Goal: Task Accomplishment & Management: Use online tool/utility

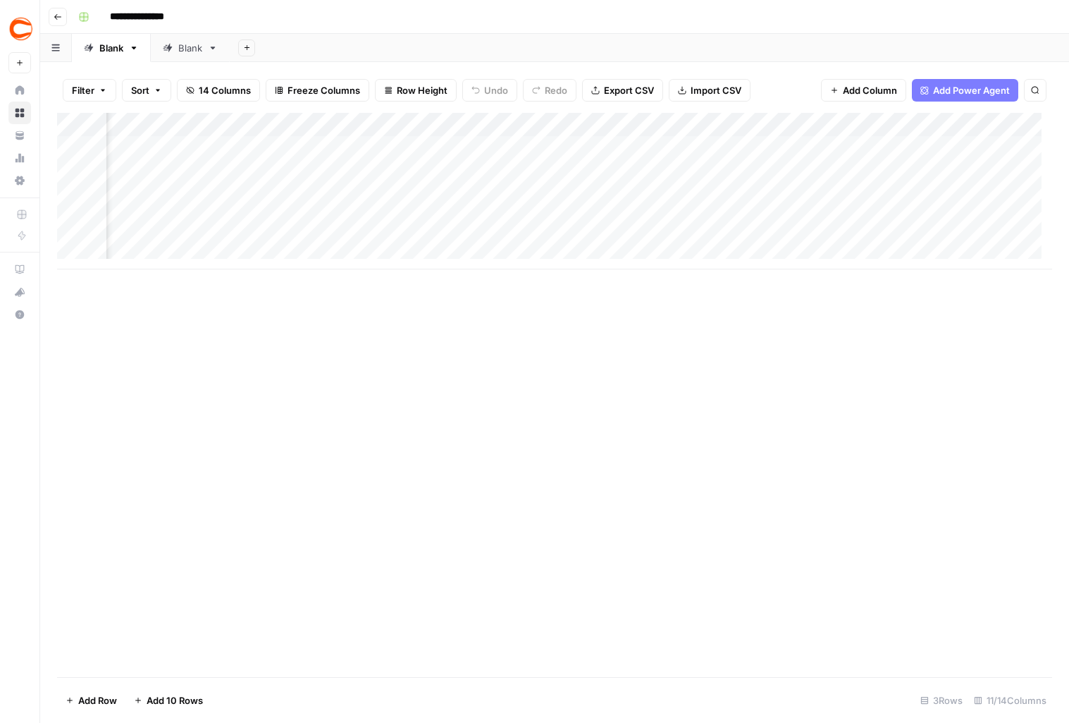
scroll to position [0, 813]
click at [448, 147] on div "Add Column" at bounding box center [554, 191] width 995 height 156
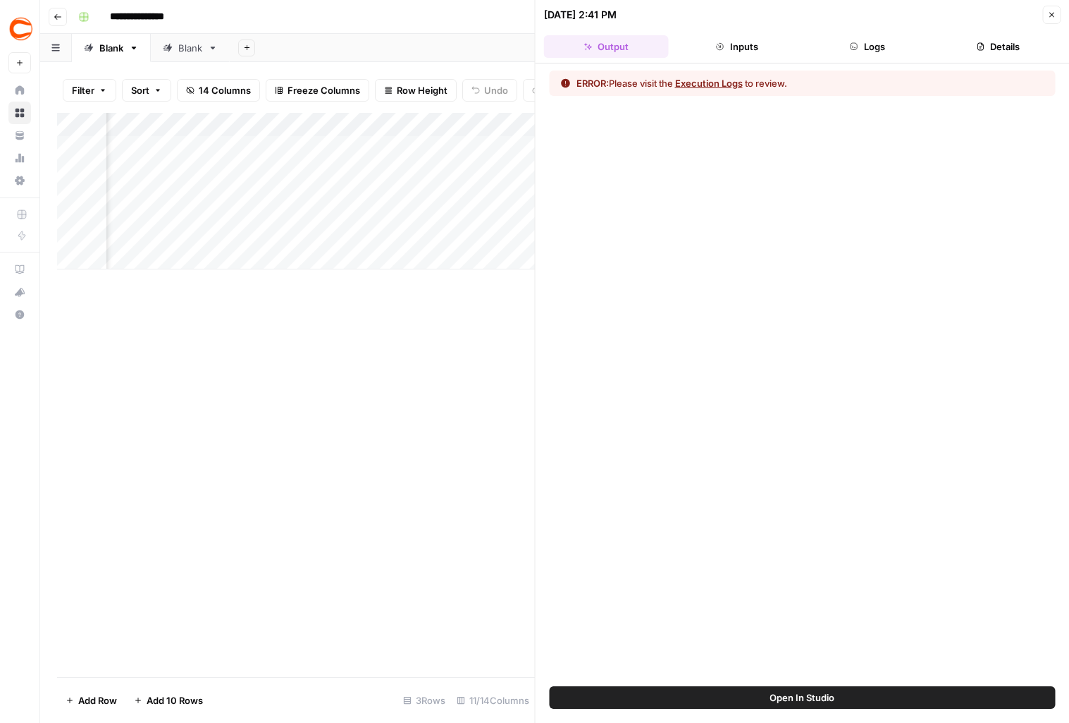
click at [866, 43] on button "Logs" at bounding box center [867, 46] width 125 height 23
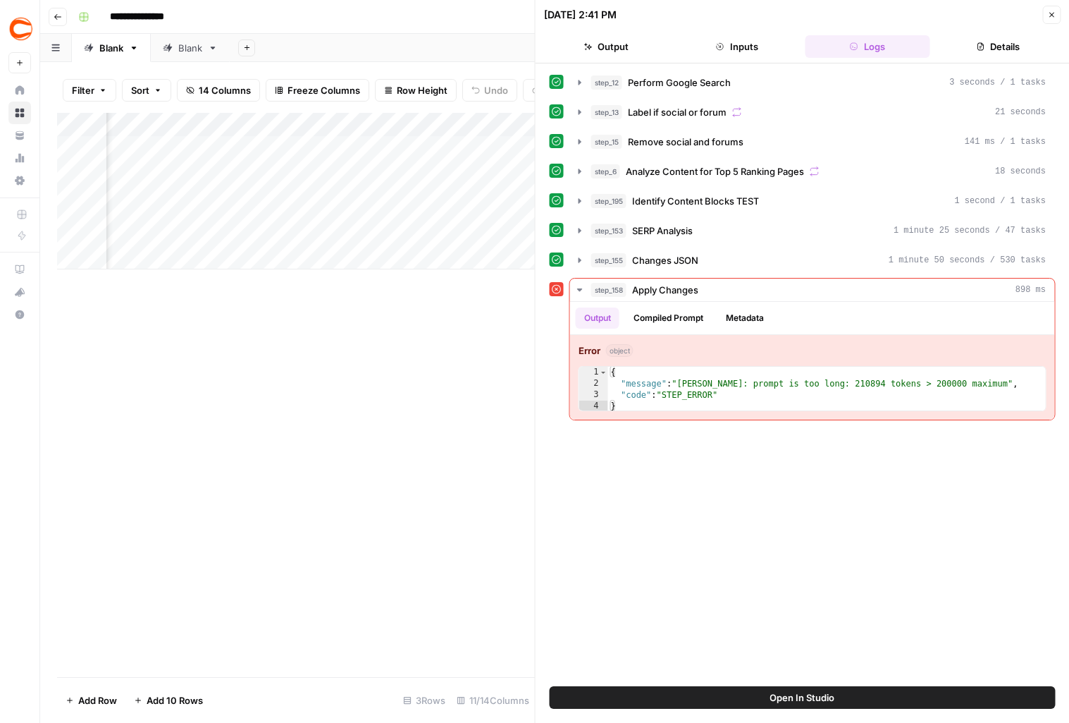
click at [427, 121] on div "Add Column" at bounding box center [296, 191] width 478 height 156
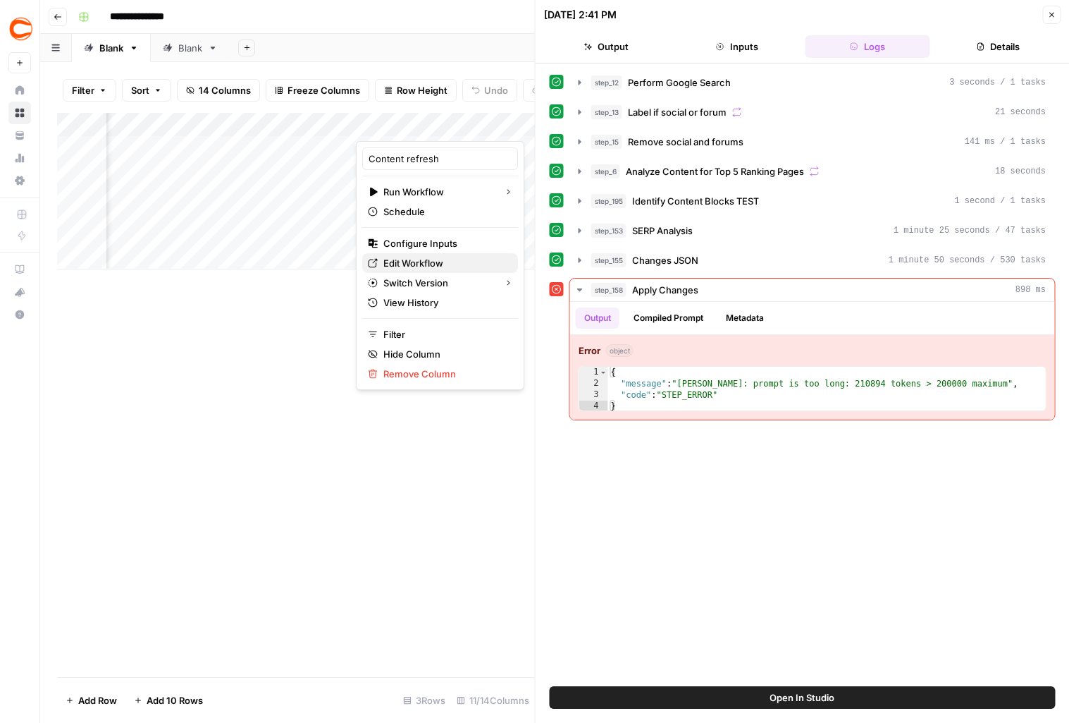
click at [409, 266] on span "Edit Workflow" at bounding box center [444, 263] width 123 height 14
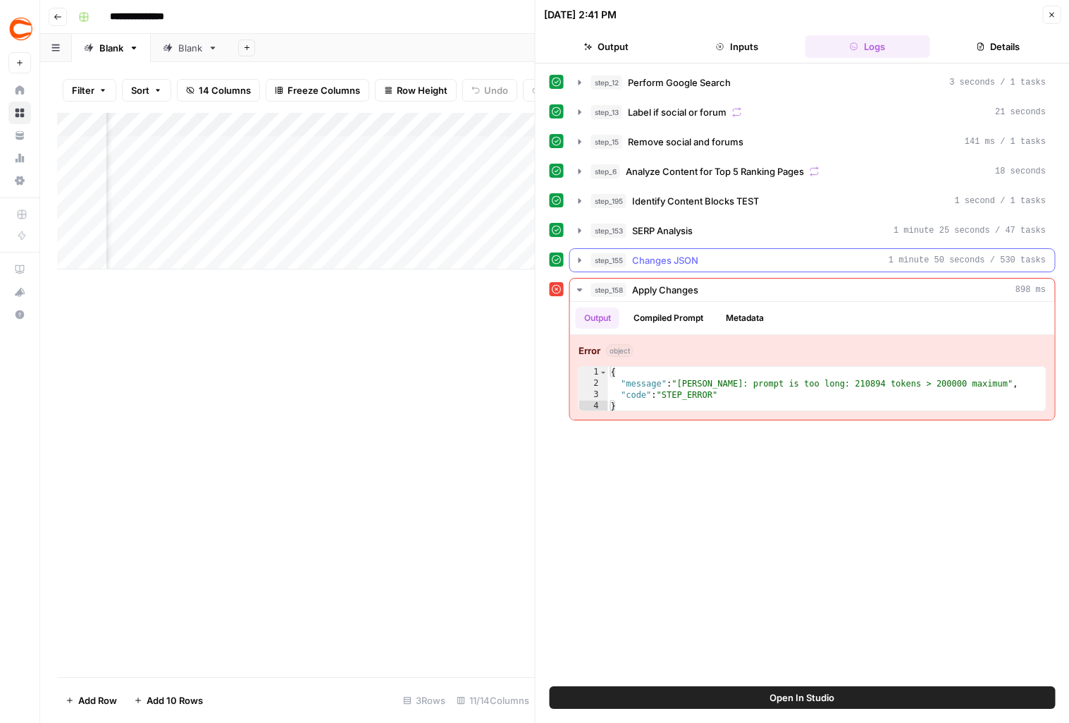
click at [577, 258] on icon "button" at bounding box center [580, 259] width 11 height 11
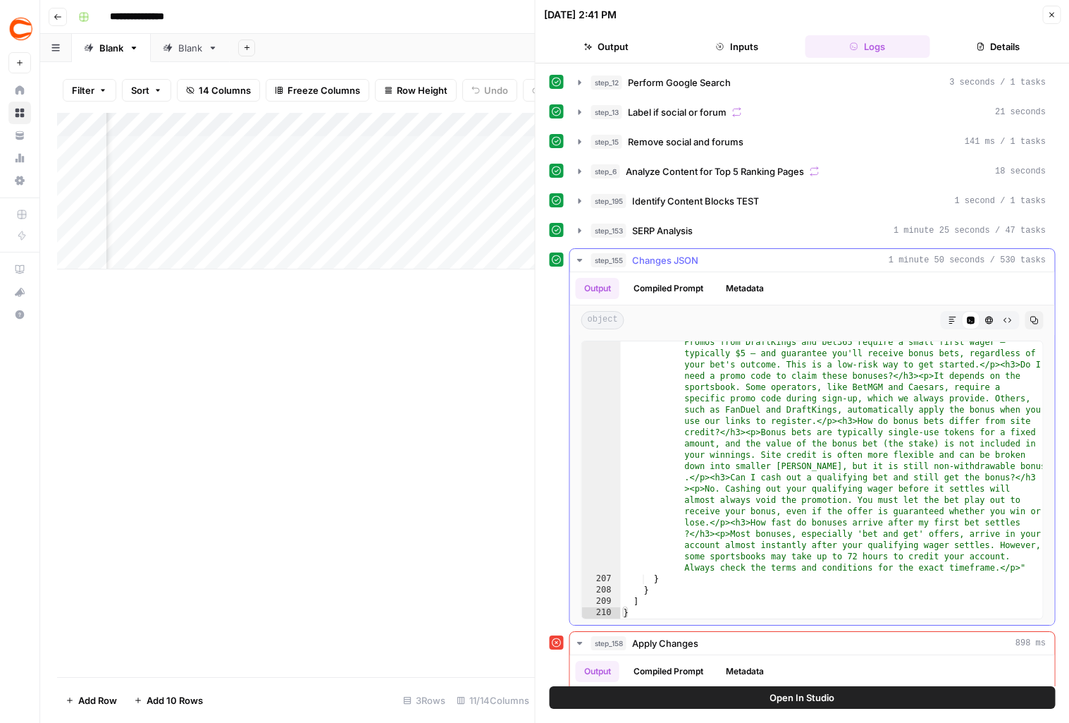
scroll to position [94, 0]
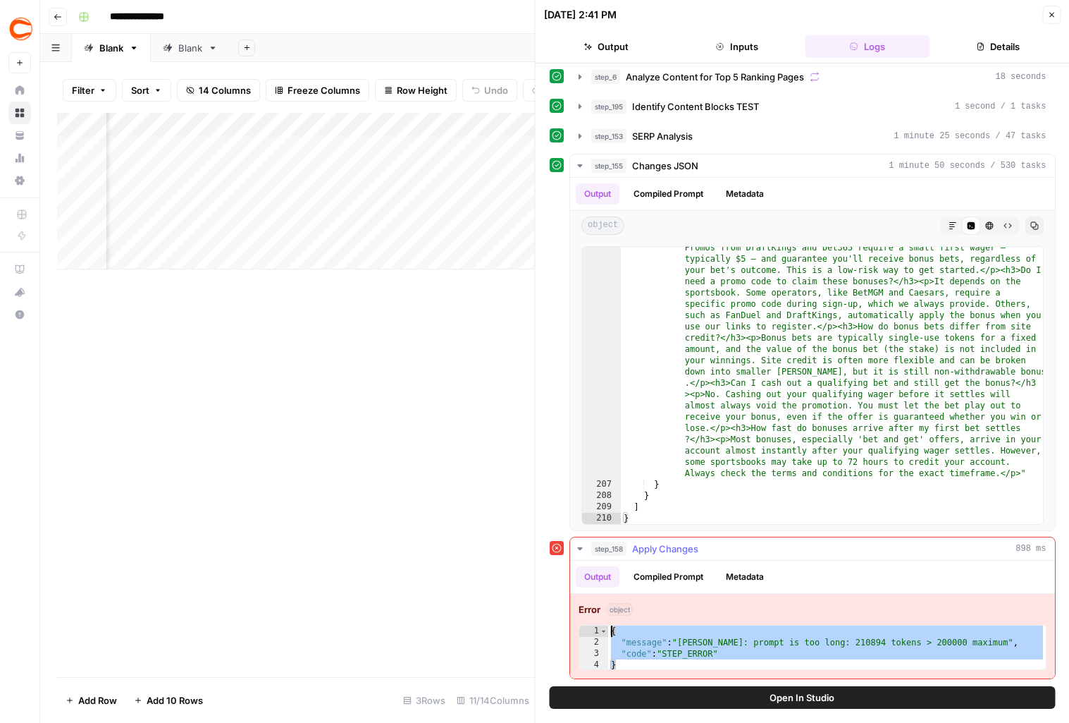
drag, startPoint x: 692, startPoint y: 661, endPoint x: 608, endPoint y: 632, distance: 88.5
click at [608, 632] on div "{ "message" : "Claude Error: prompt is too long: 210894 tokens > 200000 maximum…" at bounding box center [827, 659] width 438 height 68
type textarea "**********"
click at [725, 703] on button "Open In Studio" at bounding box center [803, 697] width 506 height 23
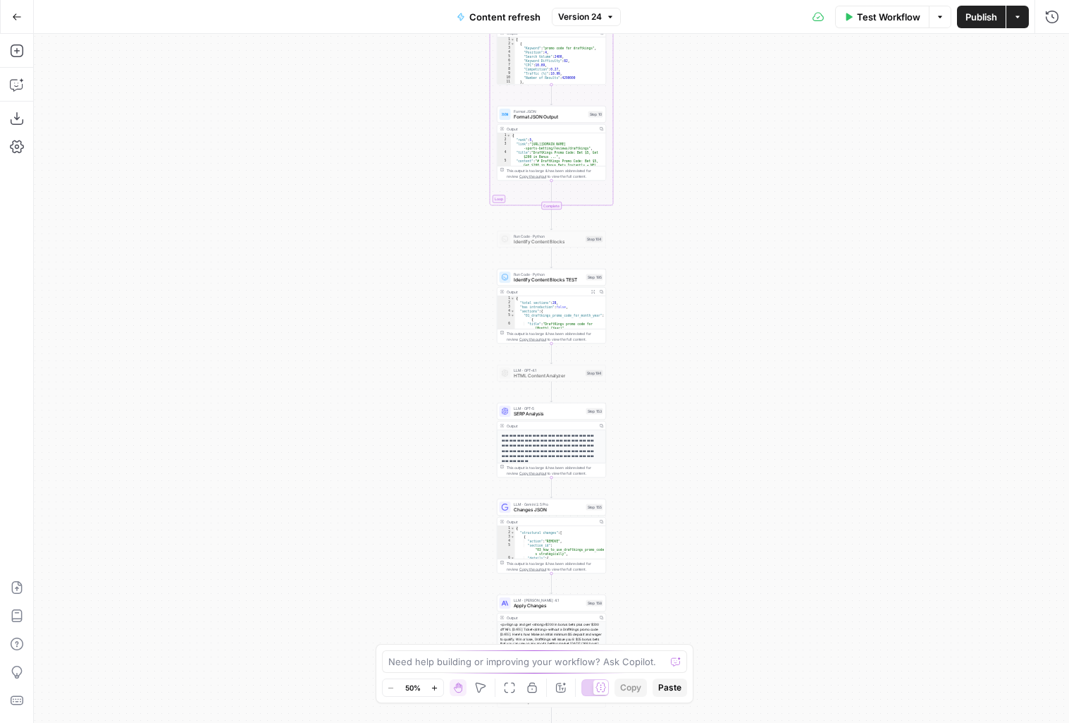
click at [434, 687] on icon "button" at bounding box center [434, 686] width 5 height 5
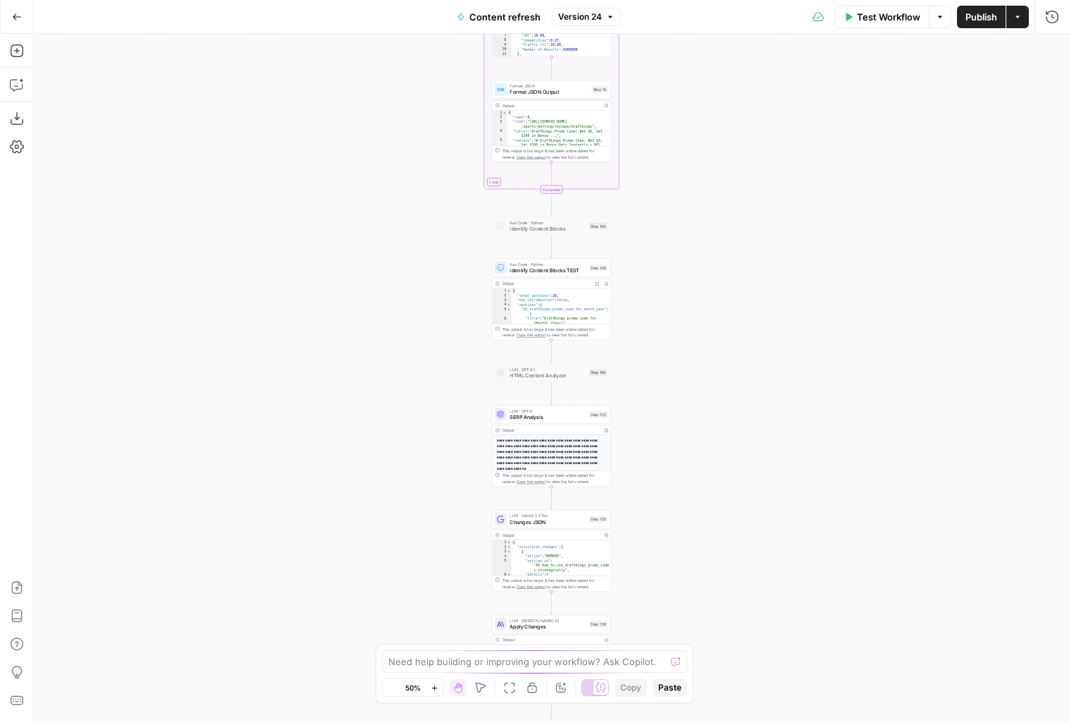
click at [434, 687] on icon "button" at bounding box center [434, 686] width 5 height 5
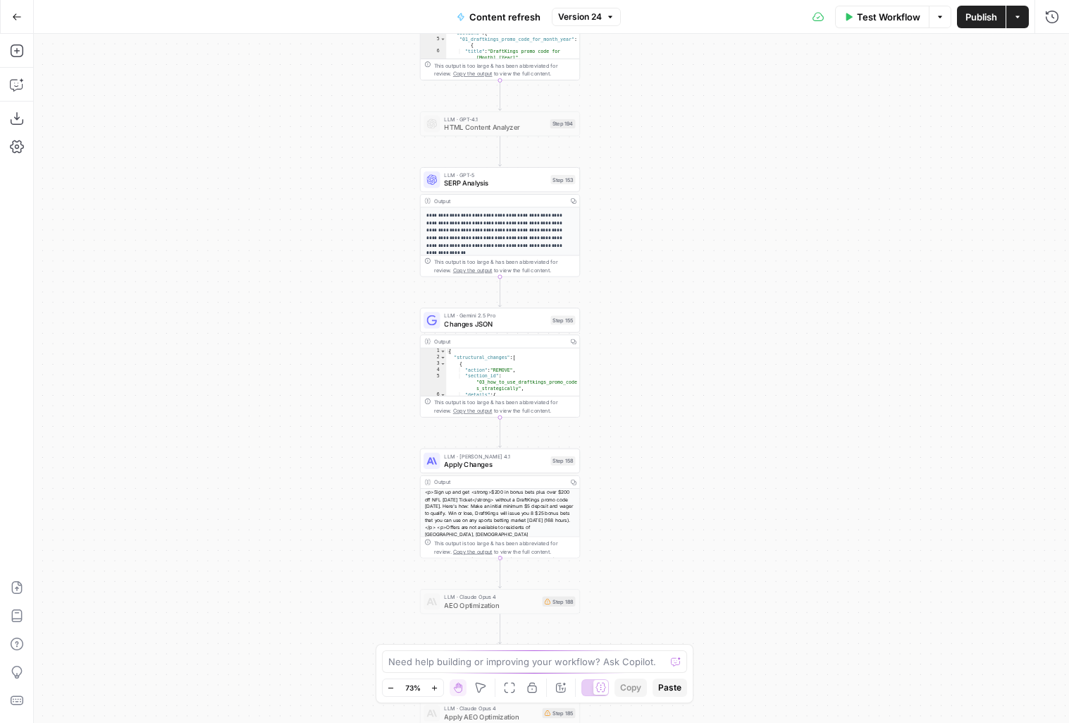
drag, startPoint x: 734, startPoint y: 568, endPoint x: 680, endPoint y: 297, distance: 276.6
click at [680, 297] on div "true false false true false true Workflow Set Inputs Inputs Google Search Perfo…" at bounding box center [552, 378] width 1036 height 689
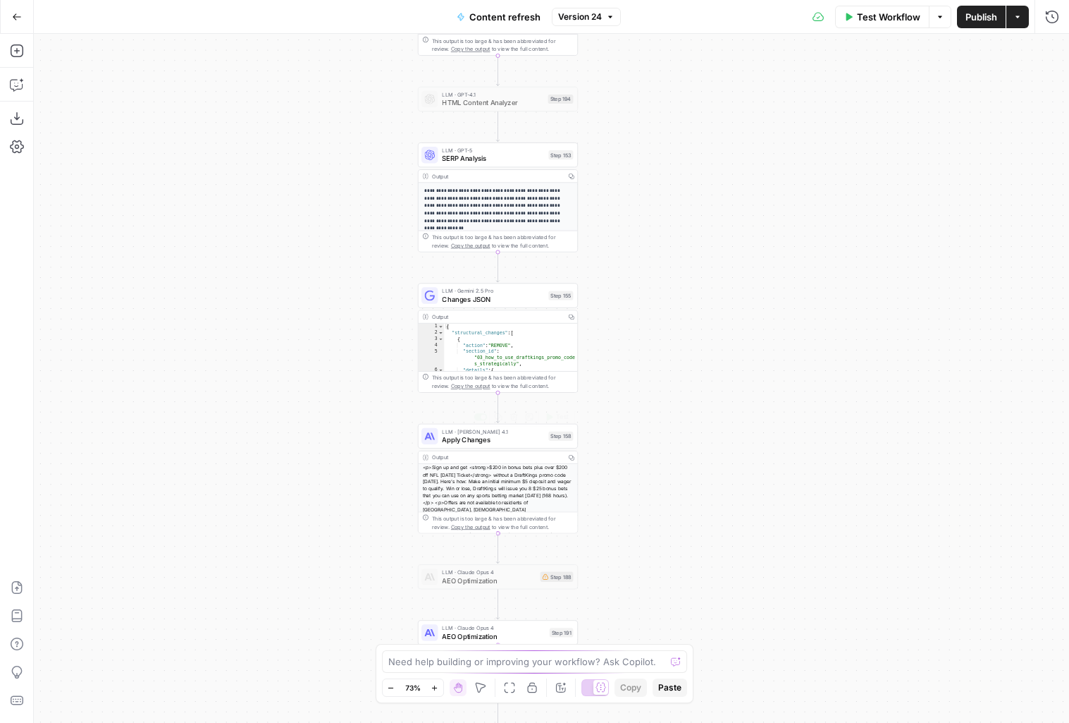
click at [544, 443] on div "LLM · Claude Opus 4.1 Apply Changes Step 158 Copy step Delete step Add Note Test" at bounding box center [498, 436] width 152 height 18
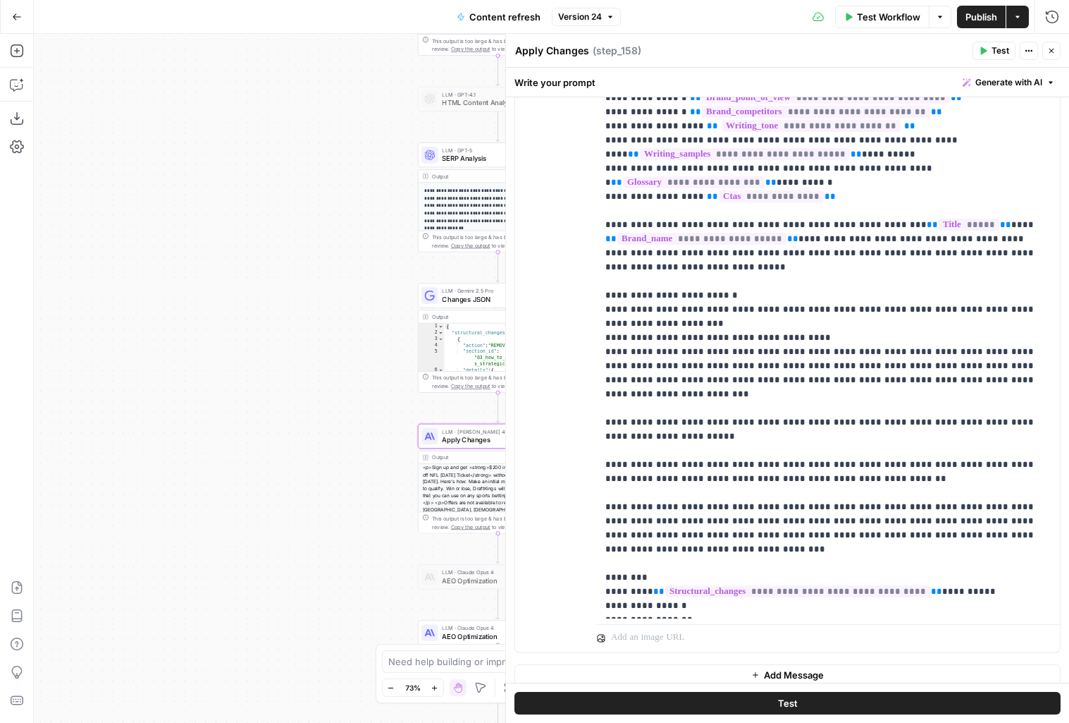
scroll to position [226, 0]
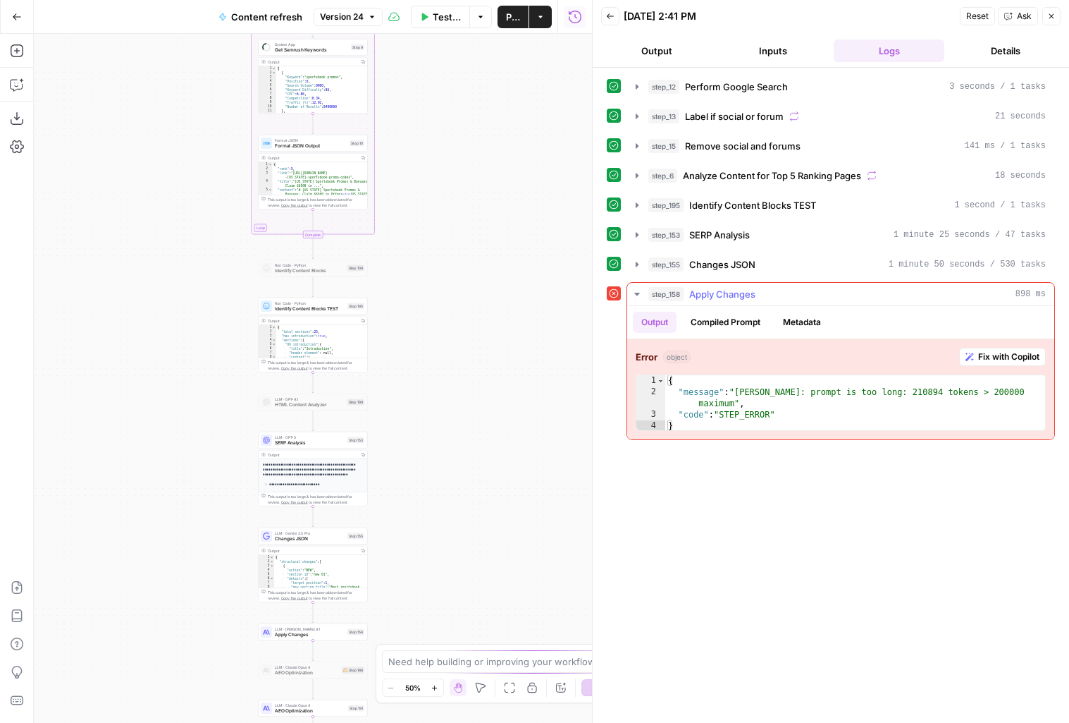
click at [970, 355] on icon "button" at bounding box center [970, 356] width 8 height 8
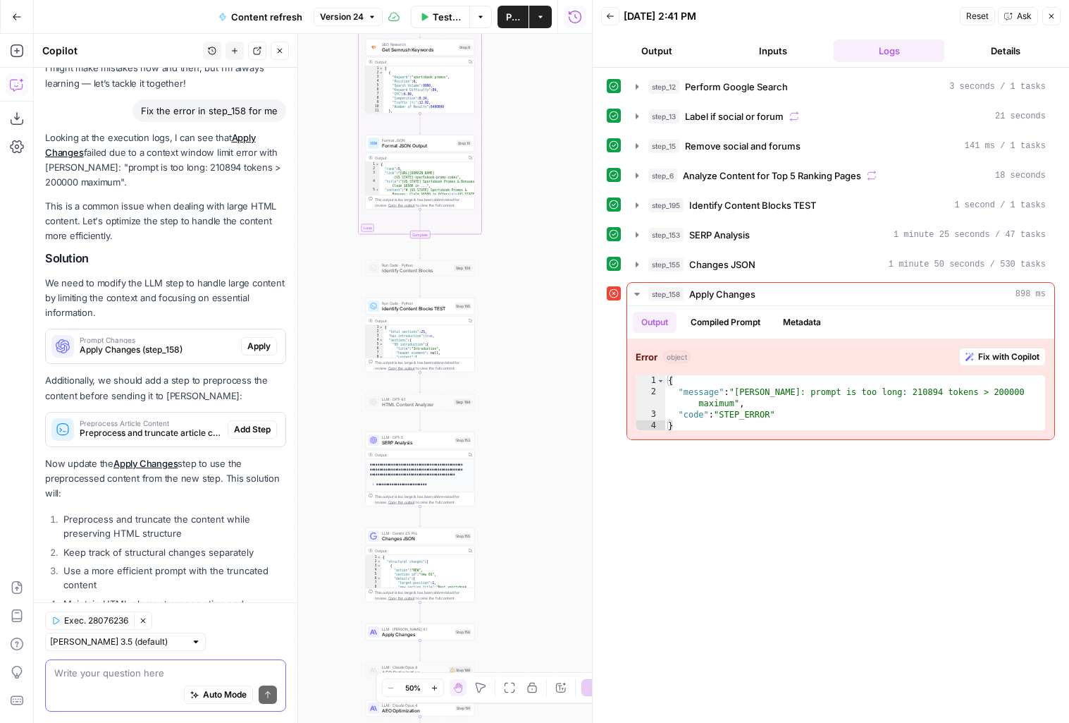
scroll to position [80, 0]
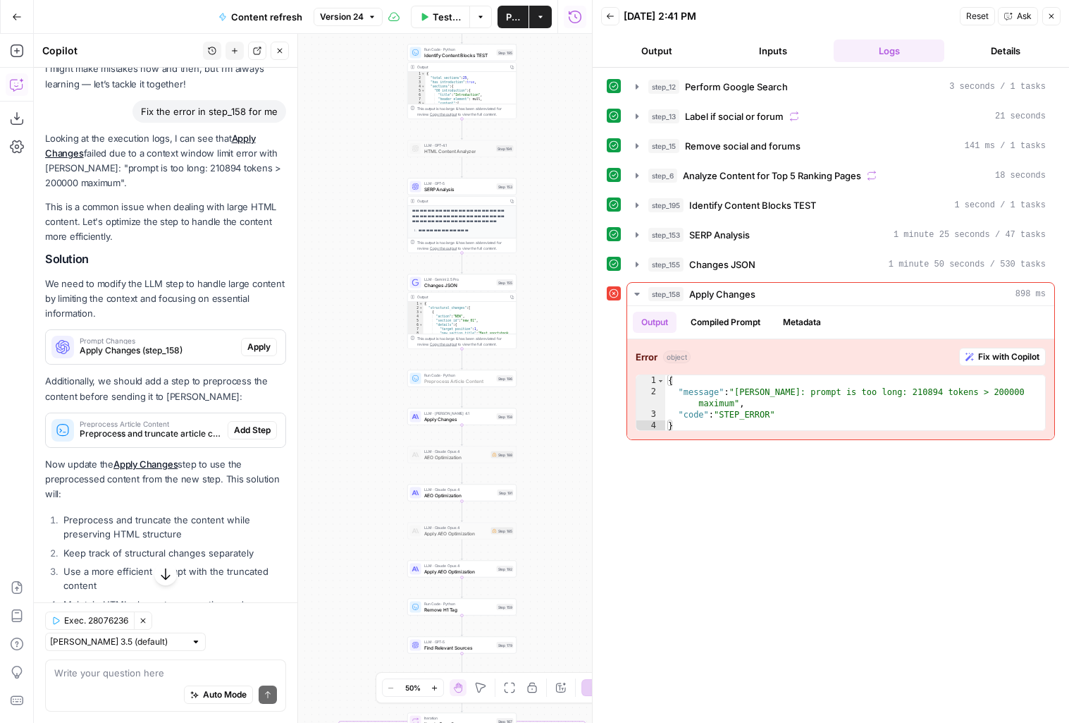
click at [252, 435] on span "Add Step" at bounding box center [252, 430] width 37 height 13
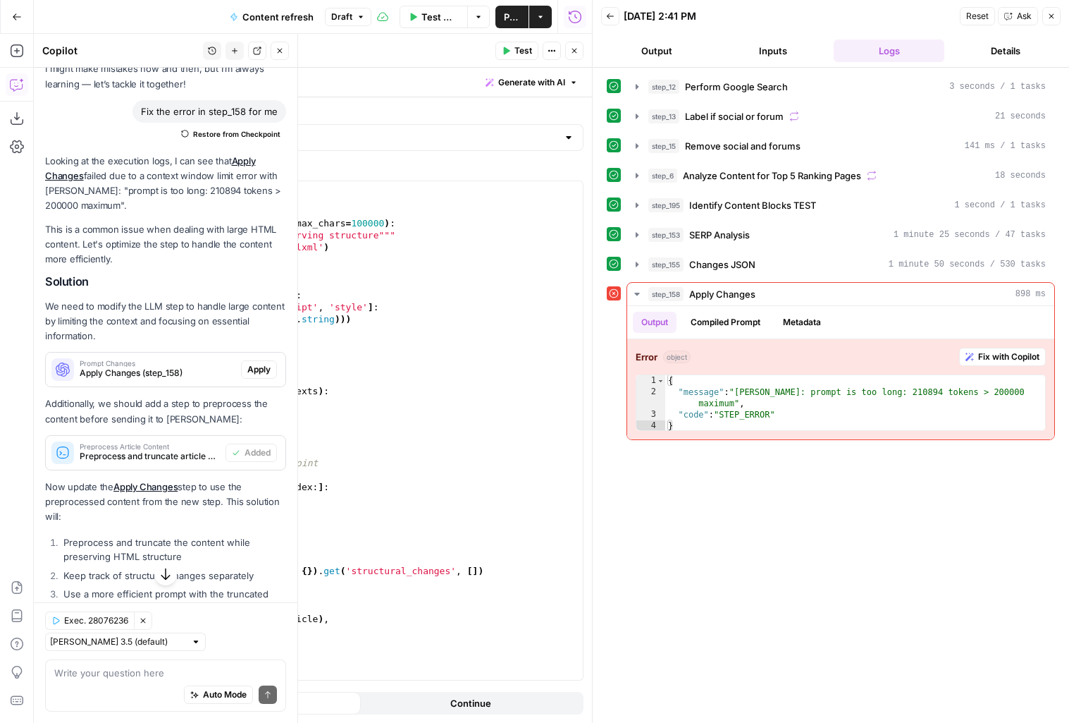
click at [1055, 20] on button "Close" at bounding box center [1052, 16] width 18 height 18
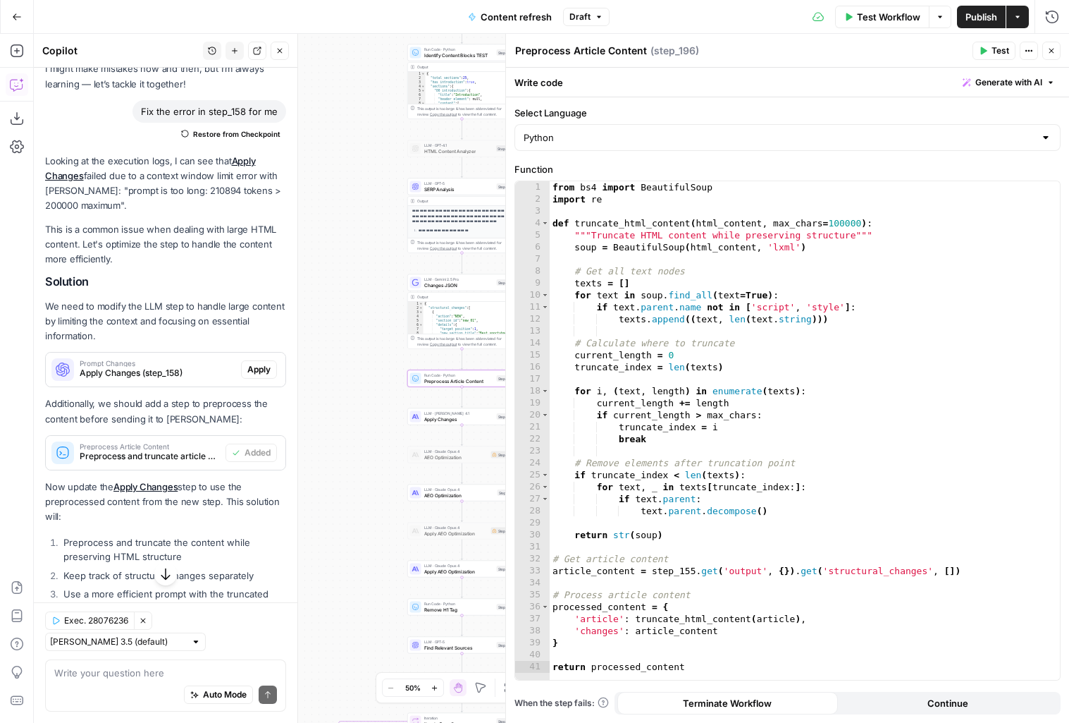
click at [1000, 47] on span "Test" at bounding box center [1001, 50] width 18 height 13
click at [278, 54] on icon "button" at bounding box center [280, 51] width 8 height 8
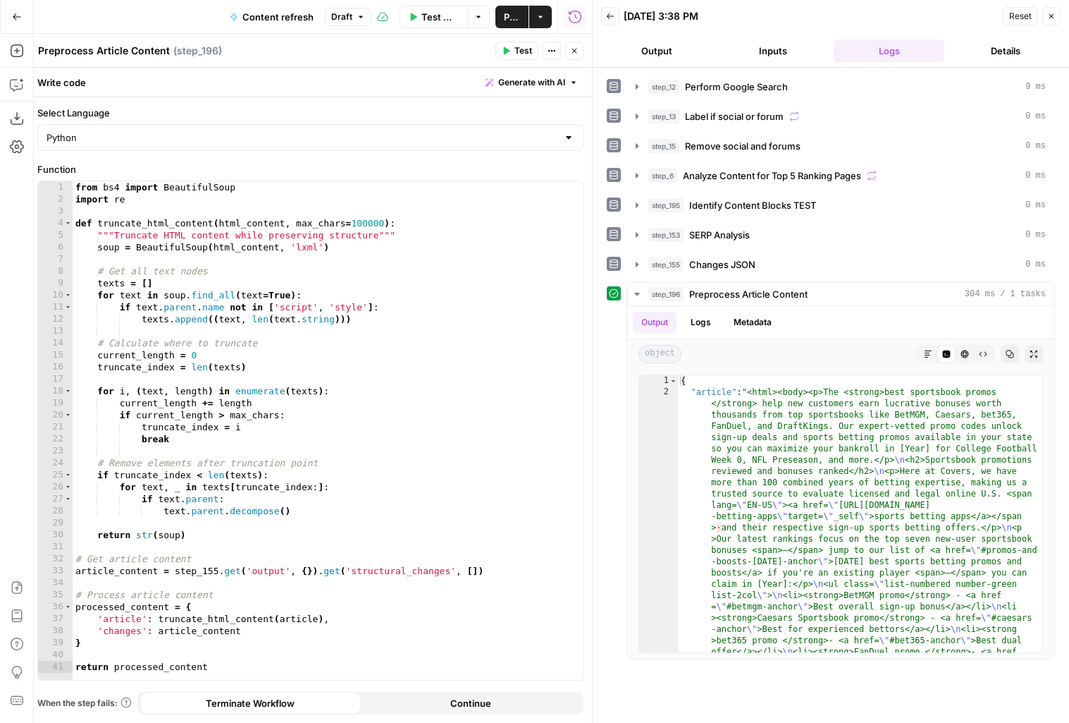
click at [573, 52] on icon "button" at bounding box center [574, 51] width 8 height 8
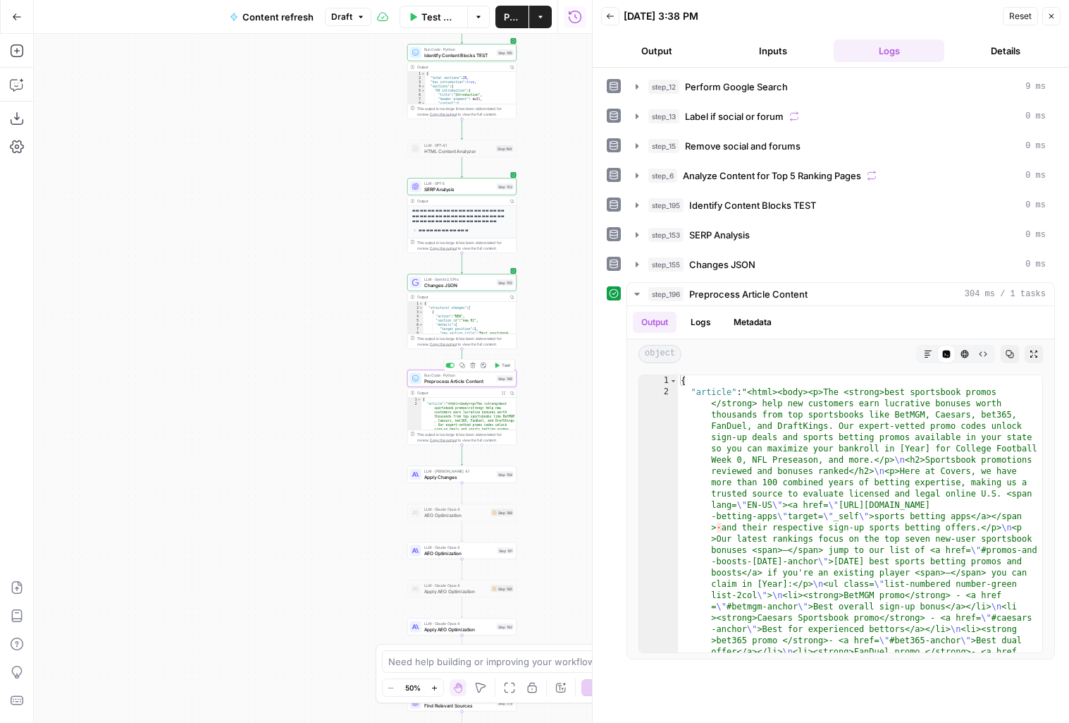
click at [476, 364] on button "Delete step" at bounding box center [473, 365] width 9 height 9
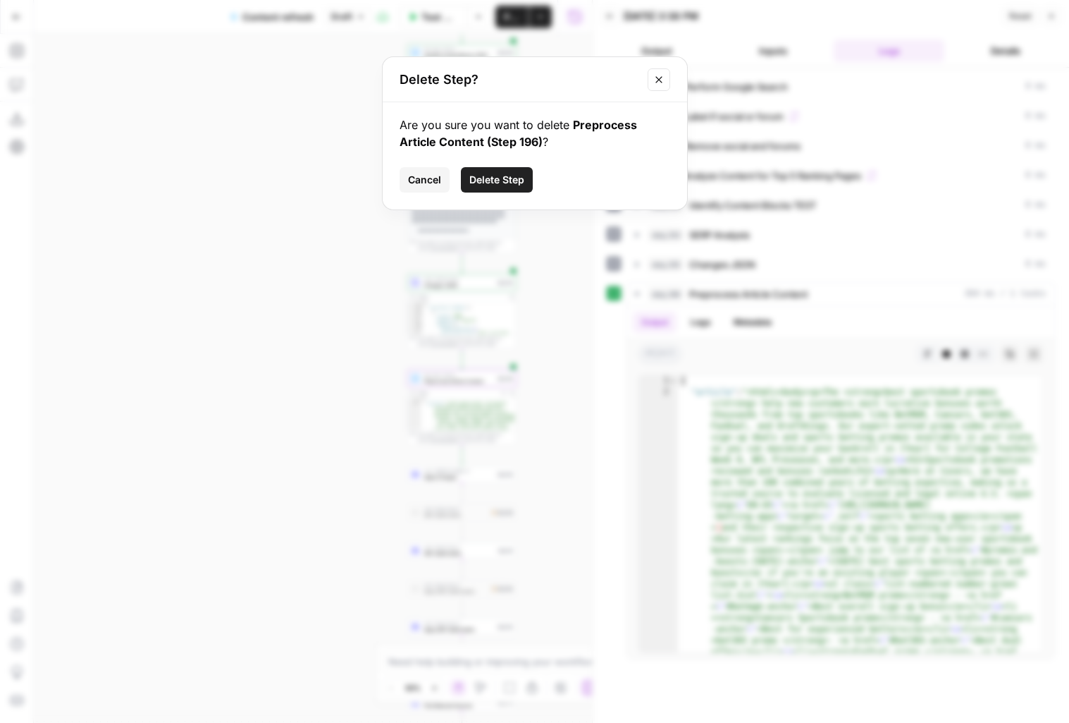
click at [511, 173] on span "Delete Step" at bounding box center [496, 180] width 55 height 14
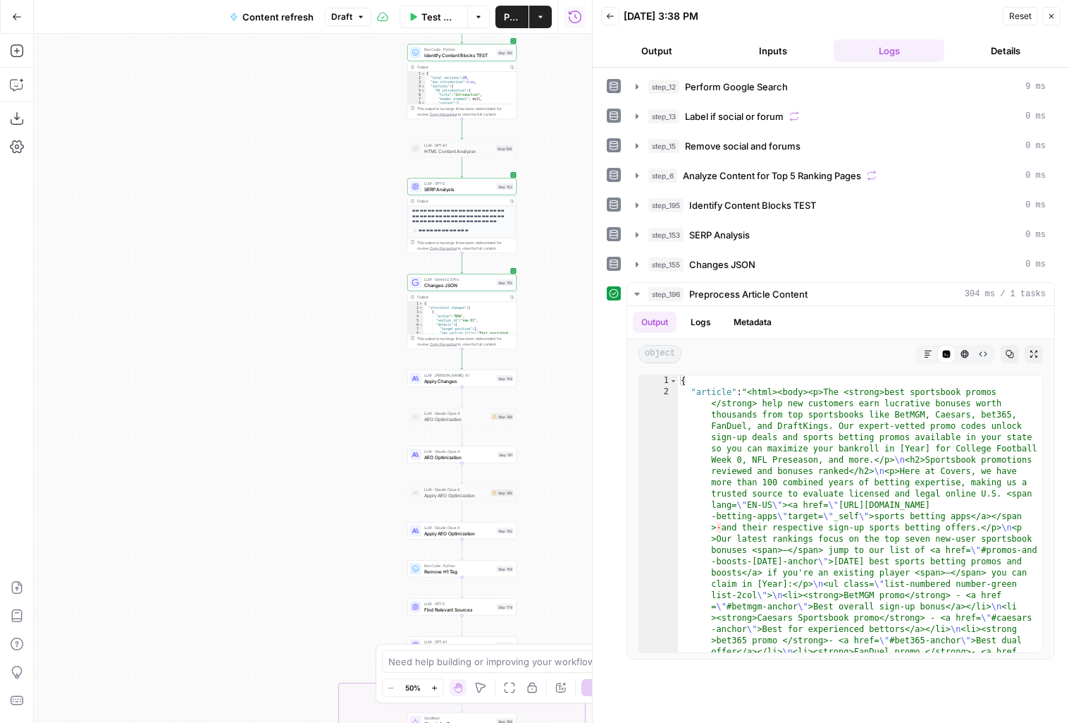
click at [1051, 20] on icon "button" at bounding box center [1052, 16] width 8 height 8
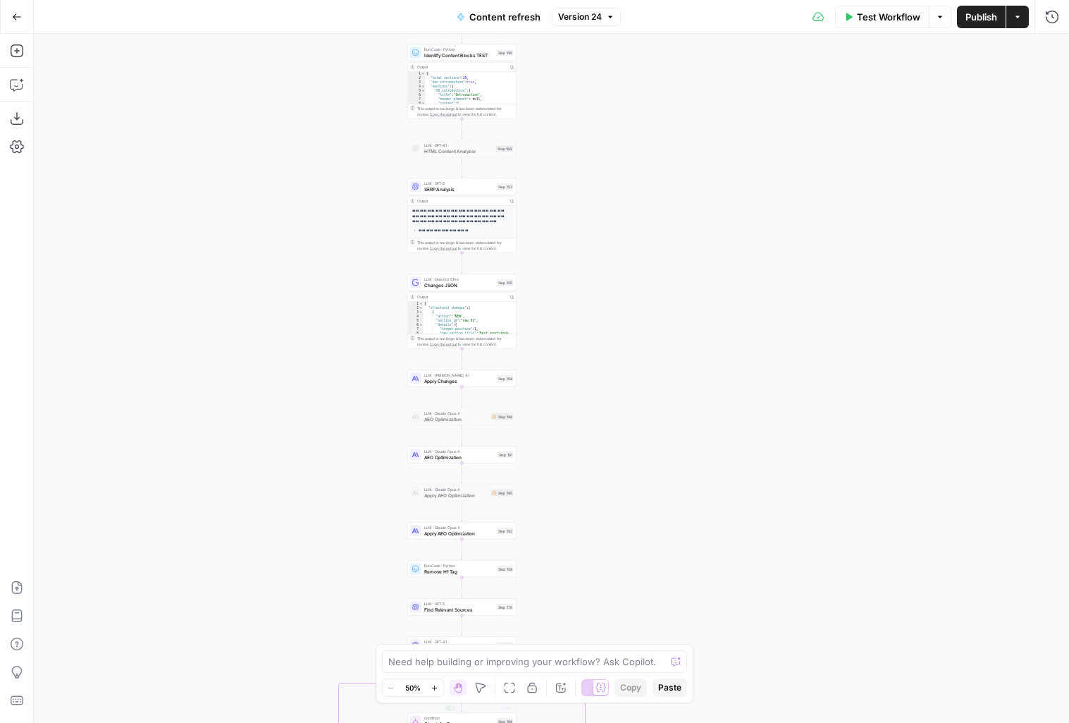
click at [434, 692] on button "Zoom In" at bounding box center [434, 687] width 17 height 17
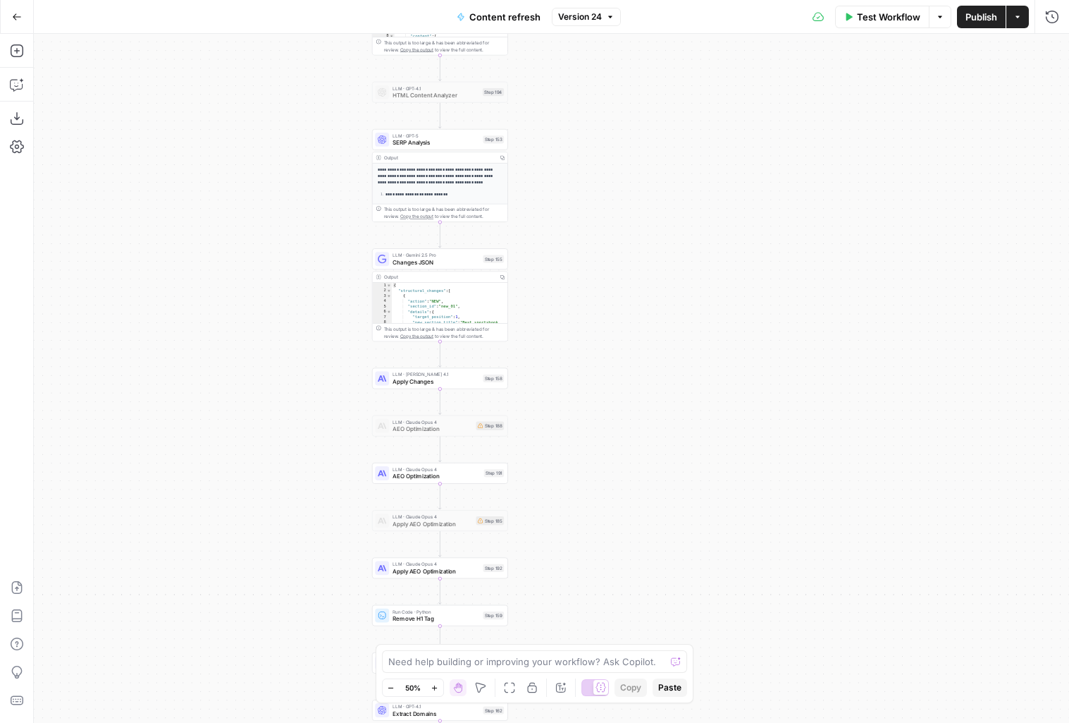
click at [434, 692] on button "Zoom In" at bounding box center [434, 687] width 17 height 17
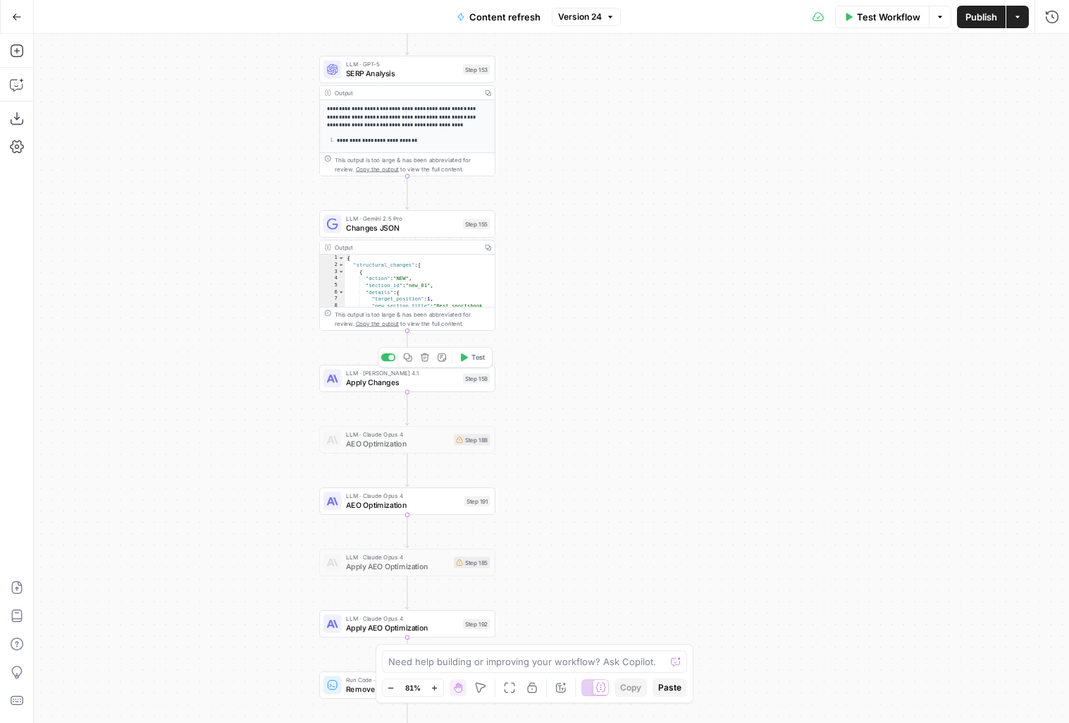
click at [407, 379] on span "Apply Changes" at bounding box center [402, 381] width 112 height 11
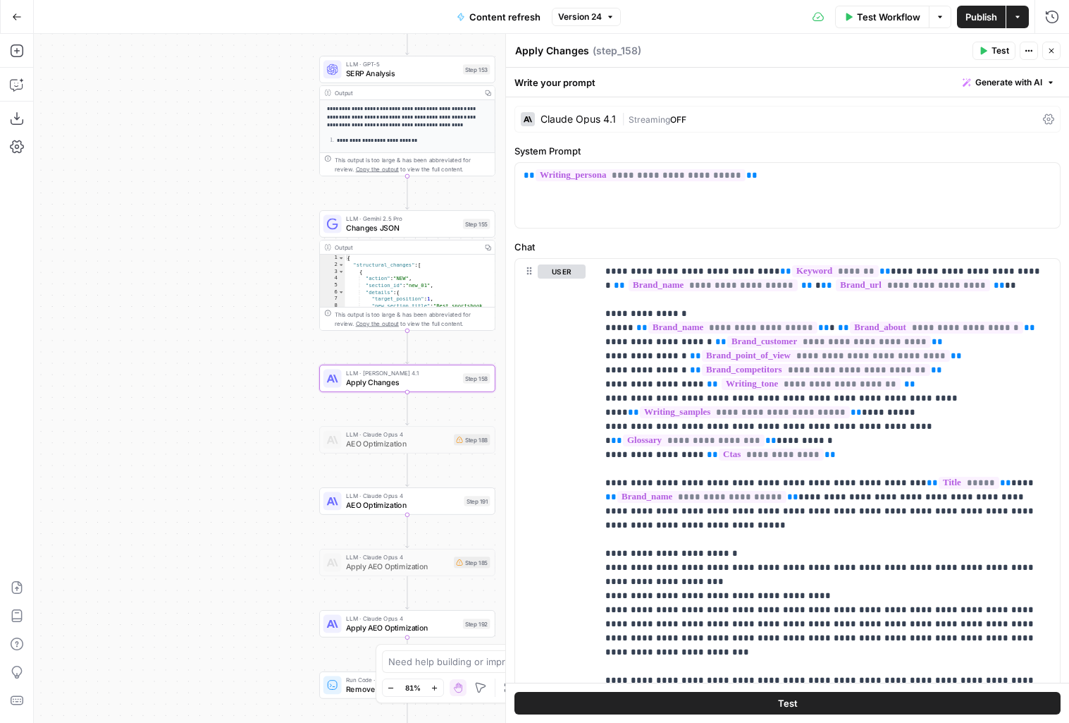
click at [1052, 47] on icon "button" at bounding box center [1052, 51] width 8 height 8
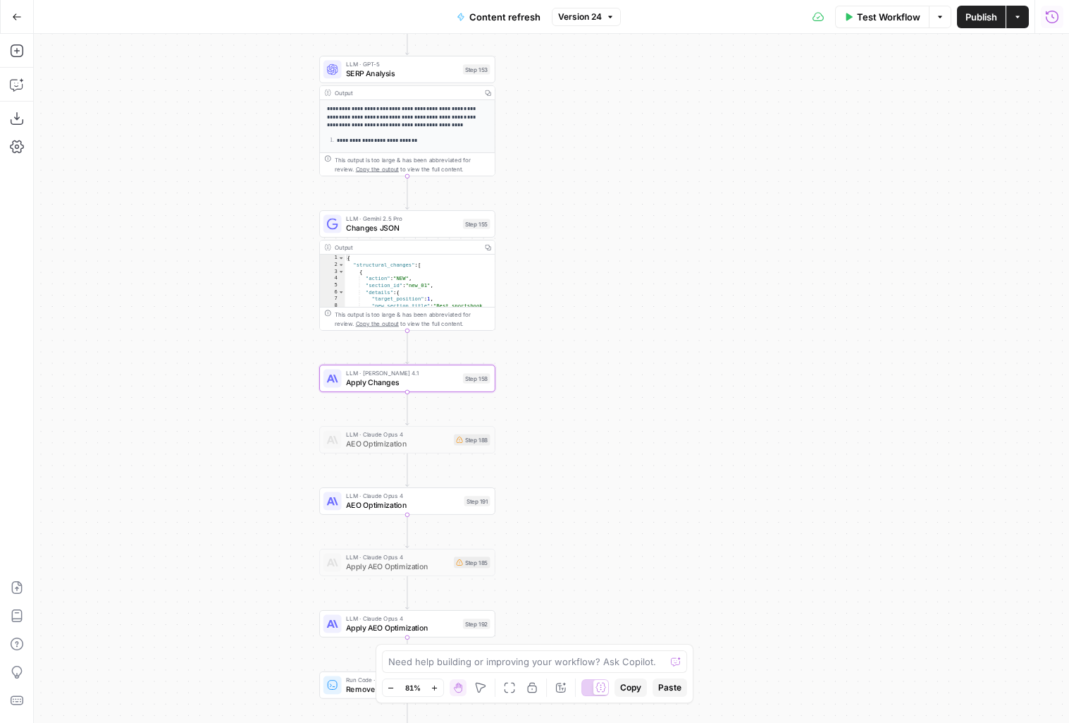
click at [1052, 27] on button "Run History" at bounding box center [1052, 17] width 23 height 23
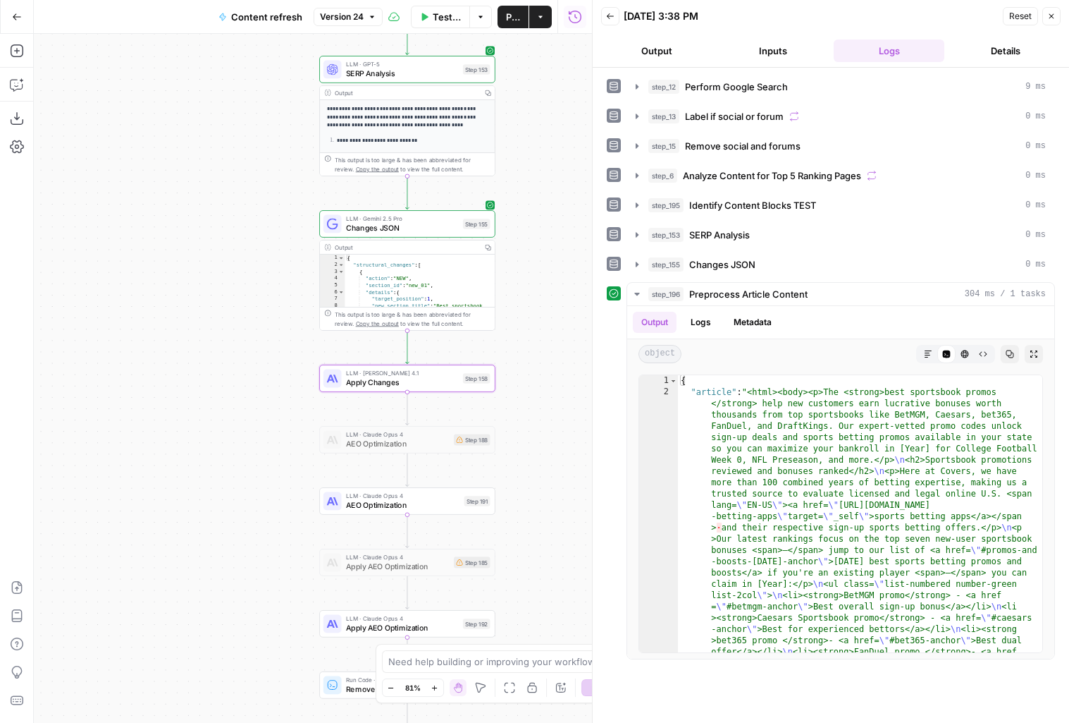
click at [609, 13] on icon "button" at bounding box center [610, 16] width 7 height 6
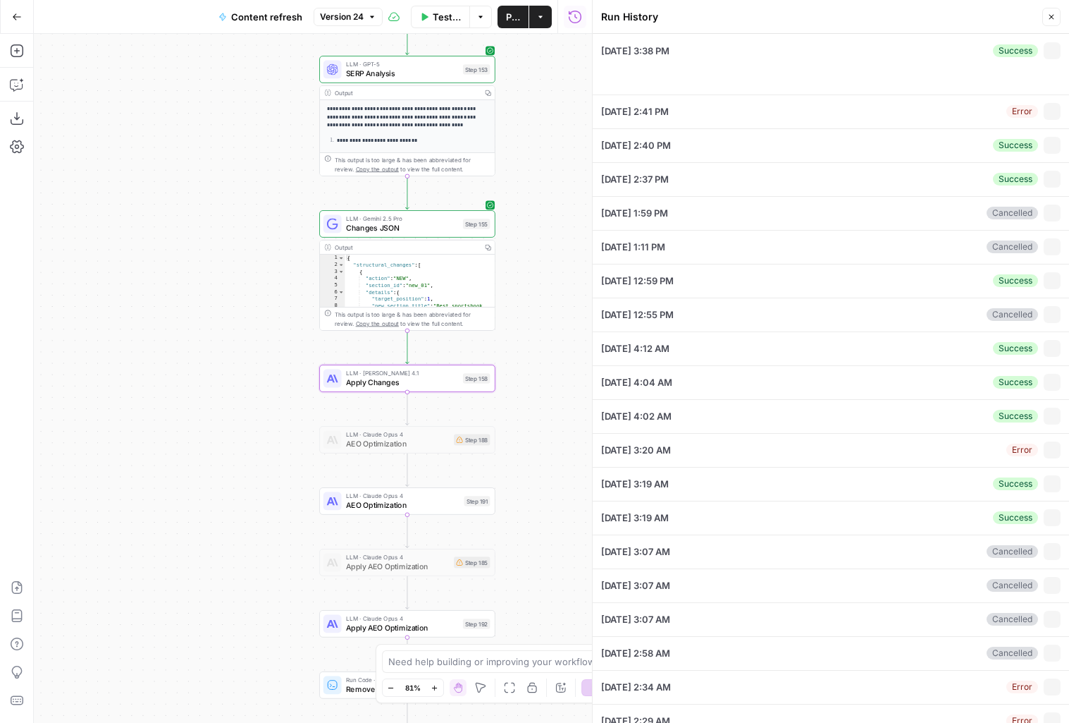
type input "Covers"
type input "Betting sitemap"
type input "Casino sitemap"
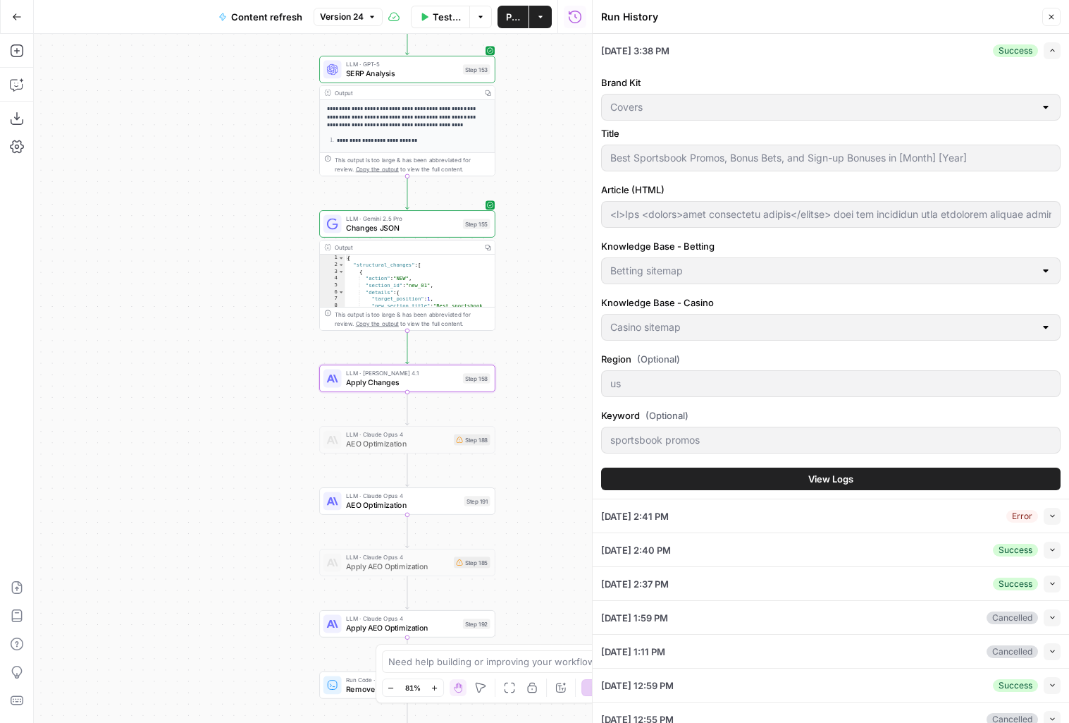
click at [1041, 510] on div "Error Collapse" at bounding box center [1034, 516] width 54 height 17
click at [1049, 514] on icon "button" at bounding box center [1053, 516] width 8 height 8
type input "<p>The <strong>best sportsbook promos</strong> help new customers earn lucrativ…"
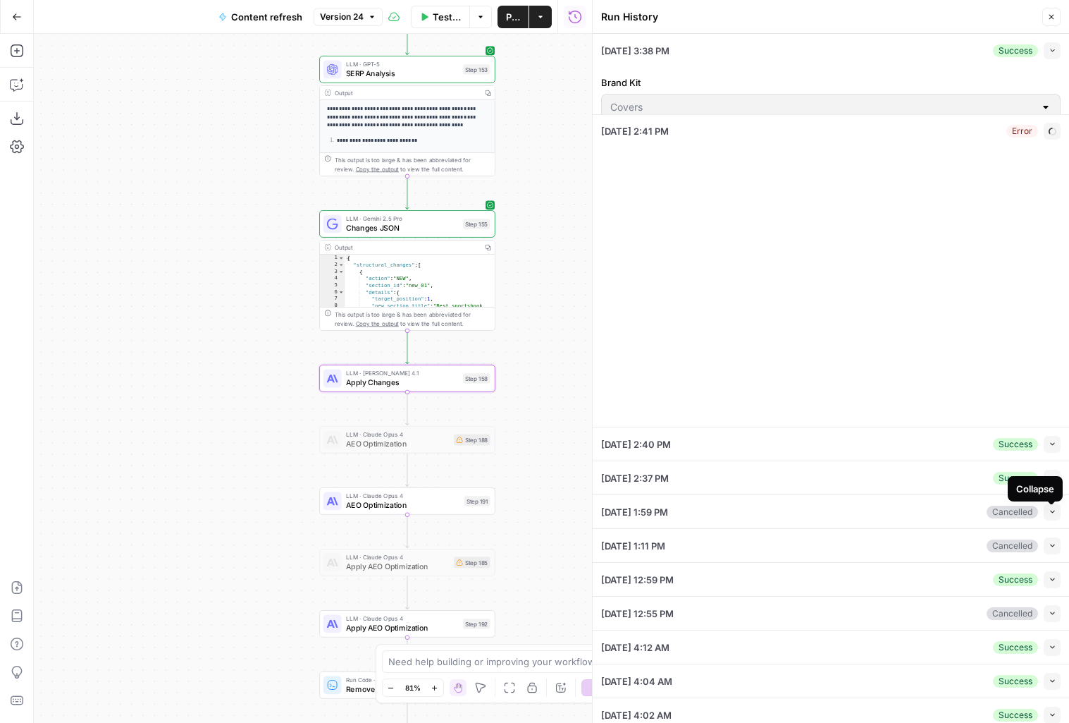
type input "<p>The <strong>best sportsbook promos</strong> help new customers earn lucrativ…"
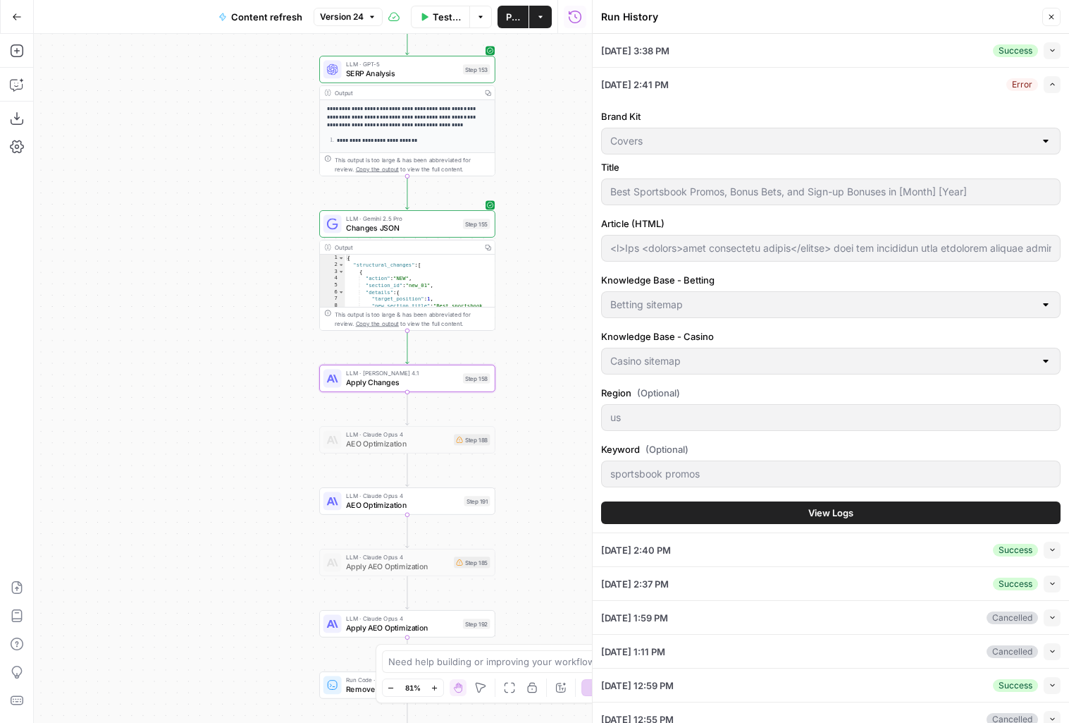
click at [806, 518] on button "View Logs" at bounding box center [831, 512] width 460 height 23
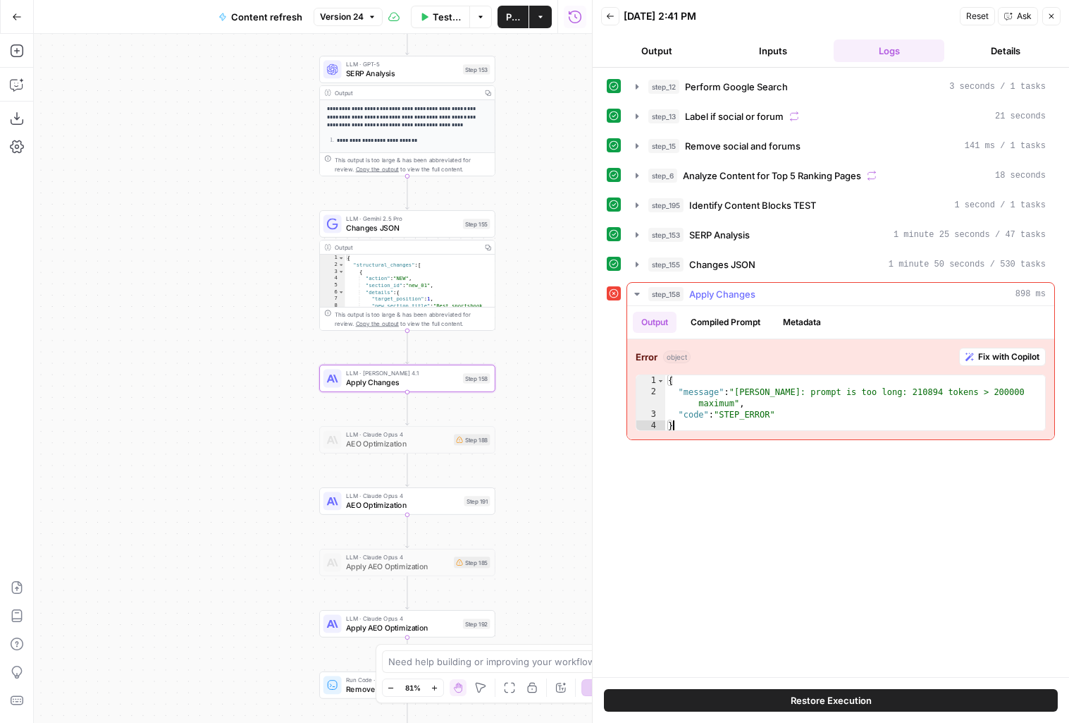
drag, startPoint x: 799, startPoint y: 423, endPoint x: 740, endPoint y: 412, distance: 60.3
click at [740, 412] on div "{ "message" : "Claude Error: prompt is too long: 210894 tokens > 200000 maximum…" at bounding box center [855, 414] width 380 height 79
click at [773, 453] on div "**********" at bounding box center [831, 372] width 448 height 595
click at [816, 473] on div "**********" at bounding box center [831, 372] width 448 height 595
click at [845, 415] on div "{ "message" : "Claude Error: prompt is too long: 210894 tokens > 200000 maximum…" at bounding box center [855, 414] width 380 height 79
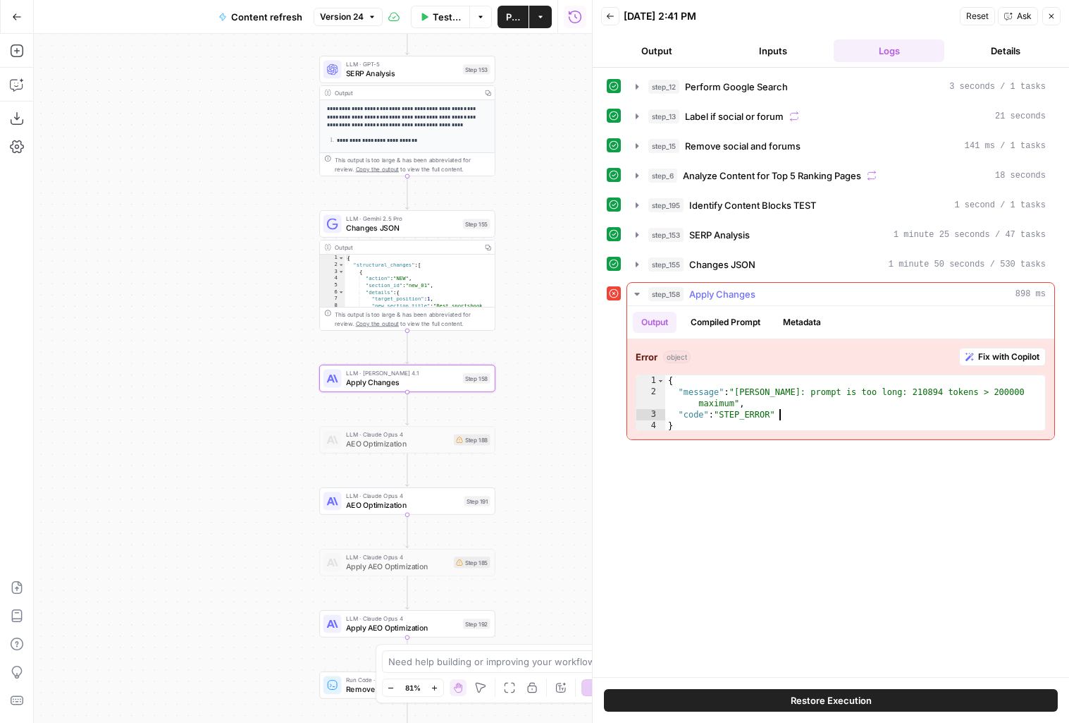
click at [842, 423] on div "{ "message" : "Claude Error: prompt is too long: 210894 tokens > 200000 maximum…" at bounding box center [855, 414] width 380 height 79
click at [840, 531] on div "step_12 Perform Google Search 3 seconds / 1 tasks step_13 Label if social or fo…" at bounding box center [831, 372] width 448 height 595
type textarea "**********"
drag, startPoint x: 1024, startPoint y: 391, endPoint x: 1009, endPoint y: 391, distance: 14.8
click at [1009, 391] on div "{ "message" : "Claude Error: prompt is too long: 210894 tokens > 200000 maximum…" at bounding box center [855, 414] width 380 height 79
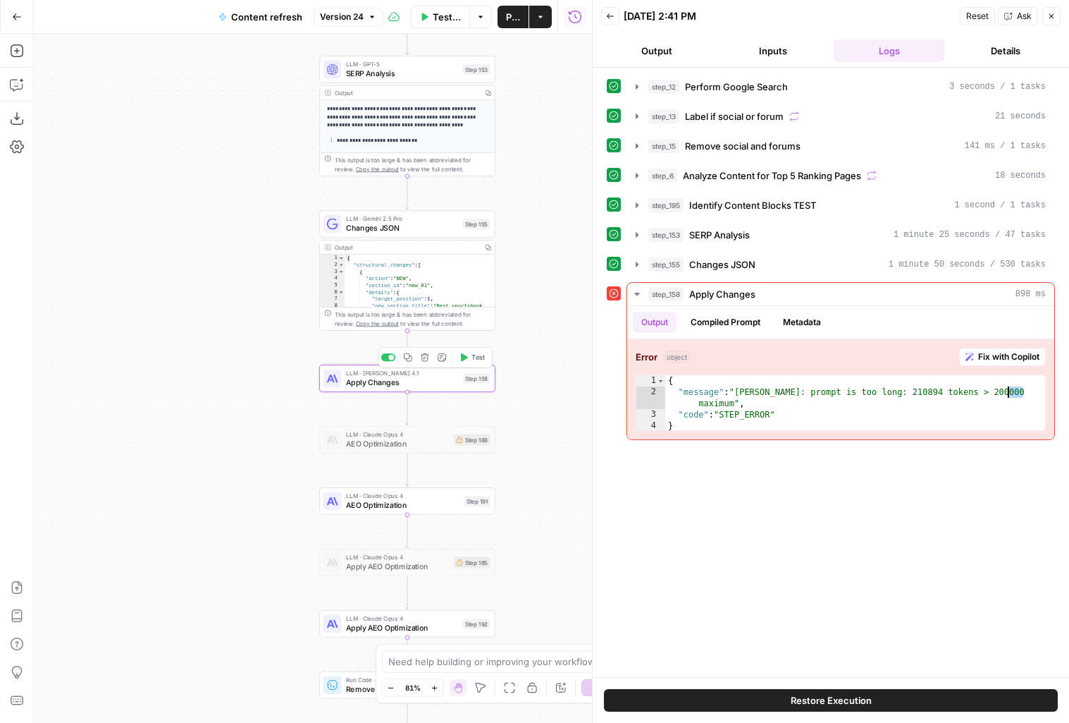
click at [453, 379] on span "Apply Changes" at bounding box center [402, 381] width 112 height 11
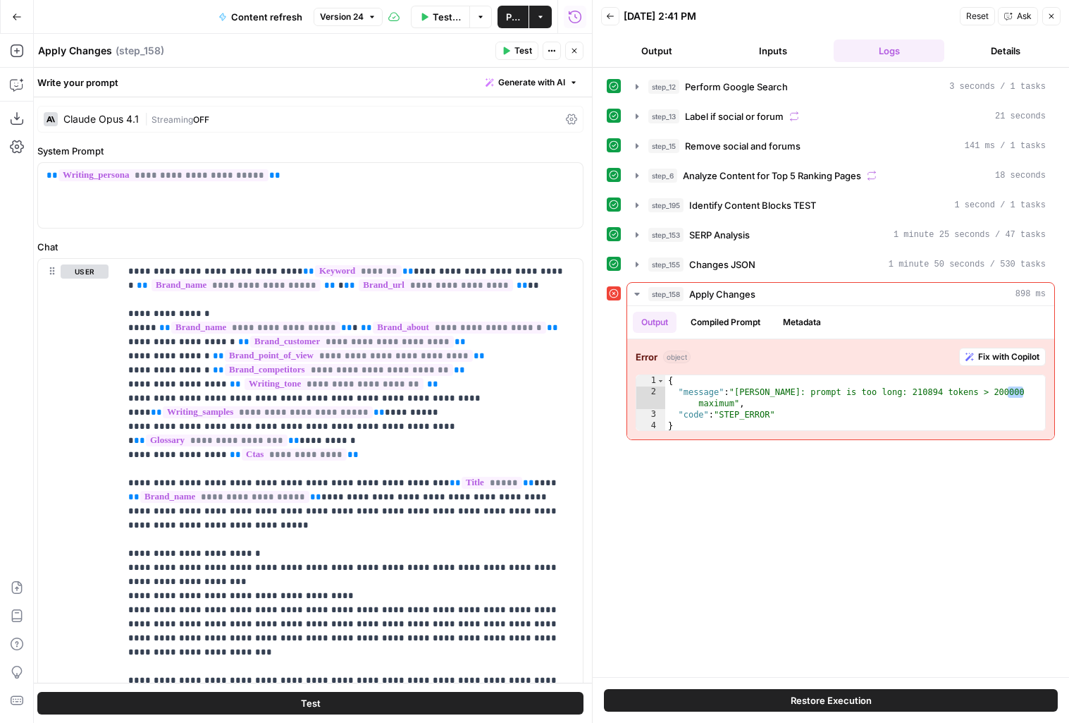
click at [1055, 13] on icon "button" at bounding box center [1052, 16] width 8 height 8
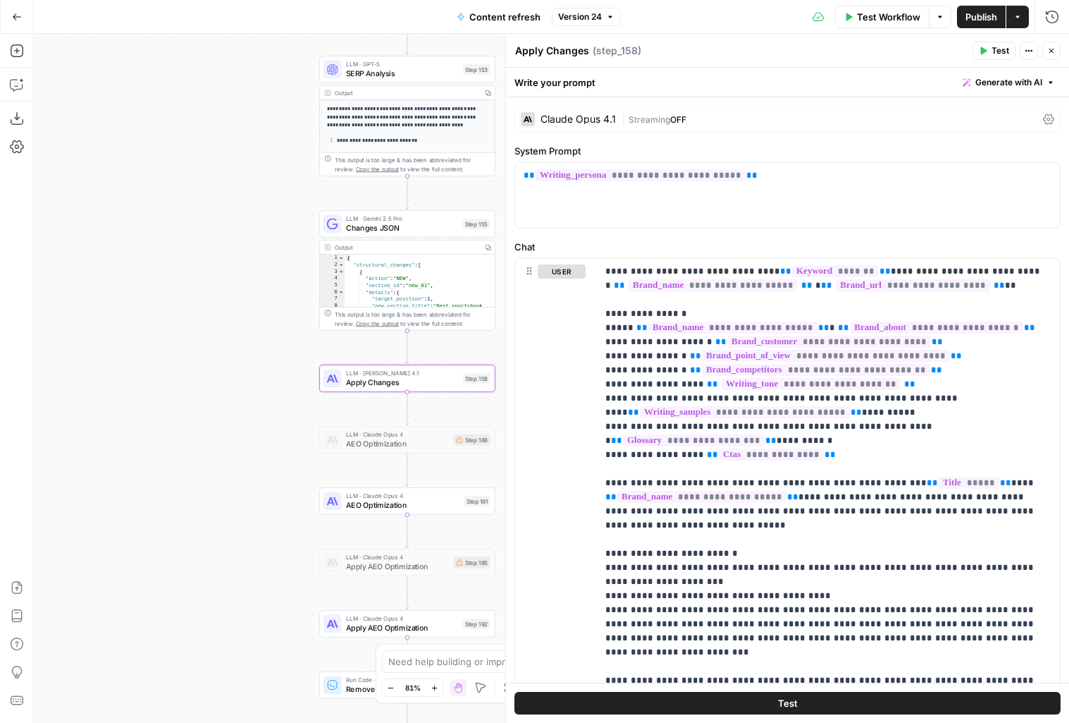
click at [571, 125] on div "Claude Opus 4.1" at bounding box center [568, 119] width 95 height 14
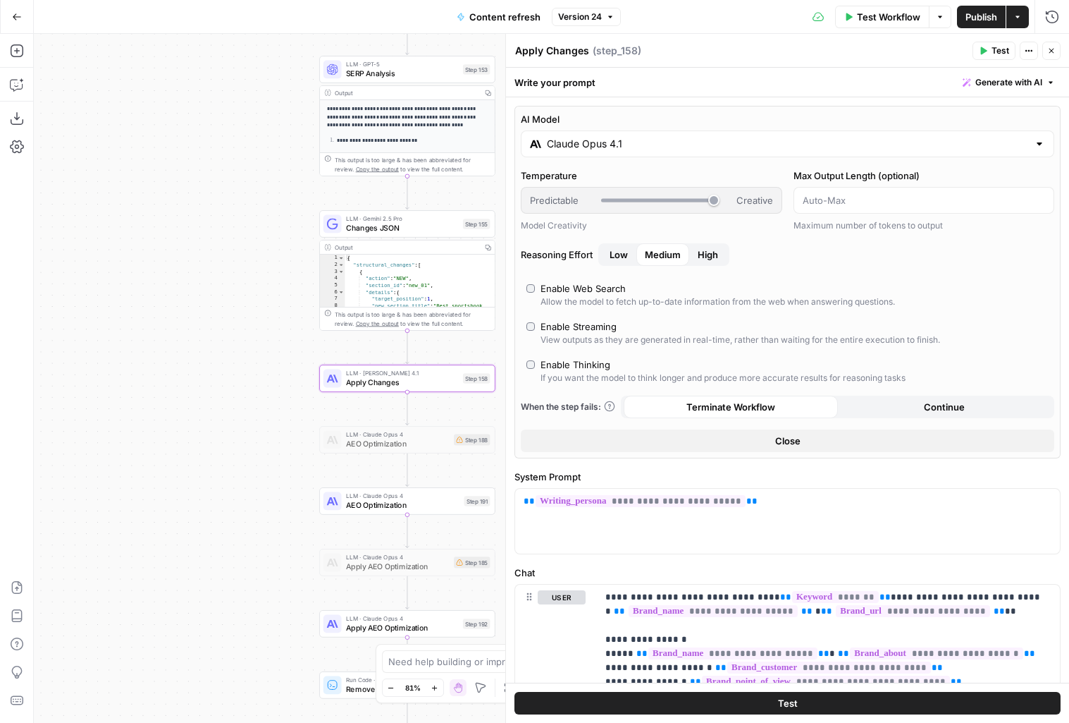
click at [673, 148] on input "Claude Opus 4.1" at bounding box center [787, 144] width 481 height 14
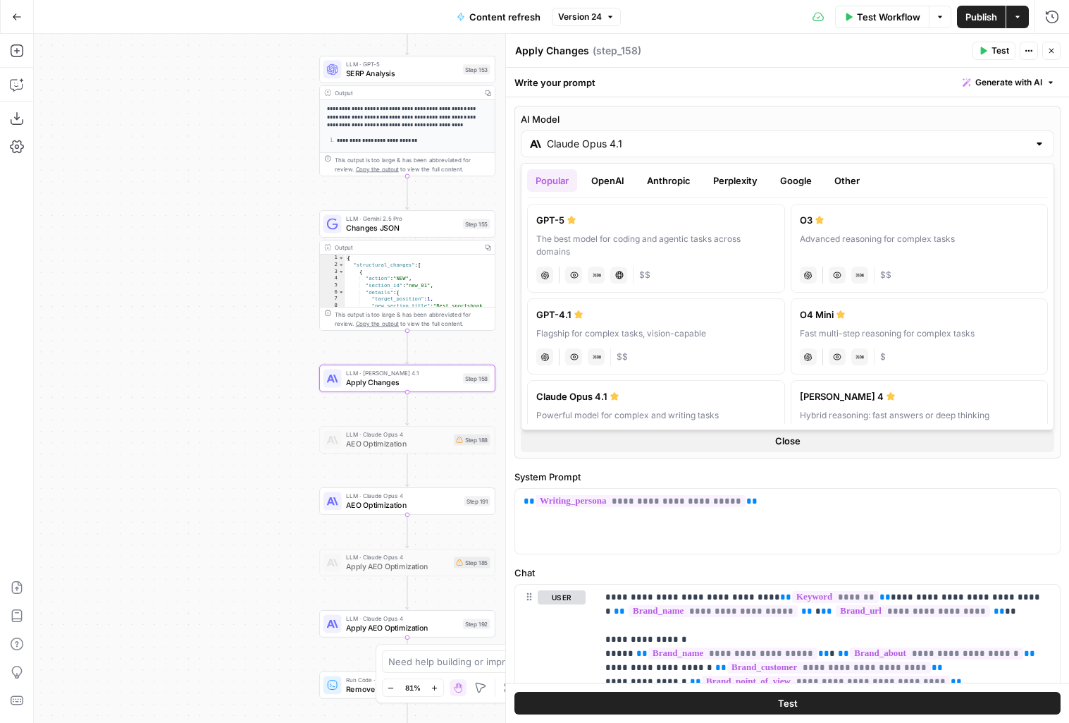
click at [834, 392] on div "[PERSON_NAME] 4" at bounding box center [920, 396] width 240 height 14
type input "[PERSON_NAME] 4"
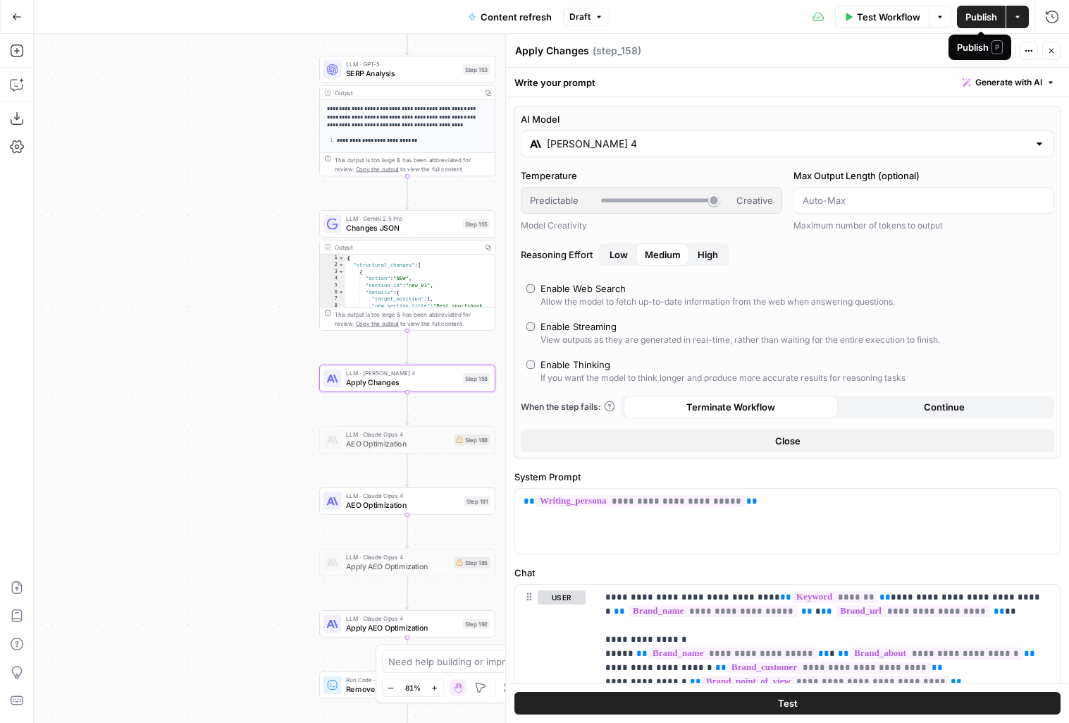
click at [990, 20] on span "Publish" at bounding box center [982, 17] width 32 height 14
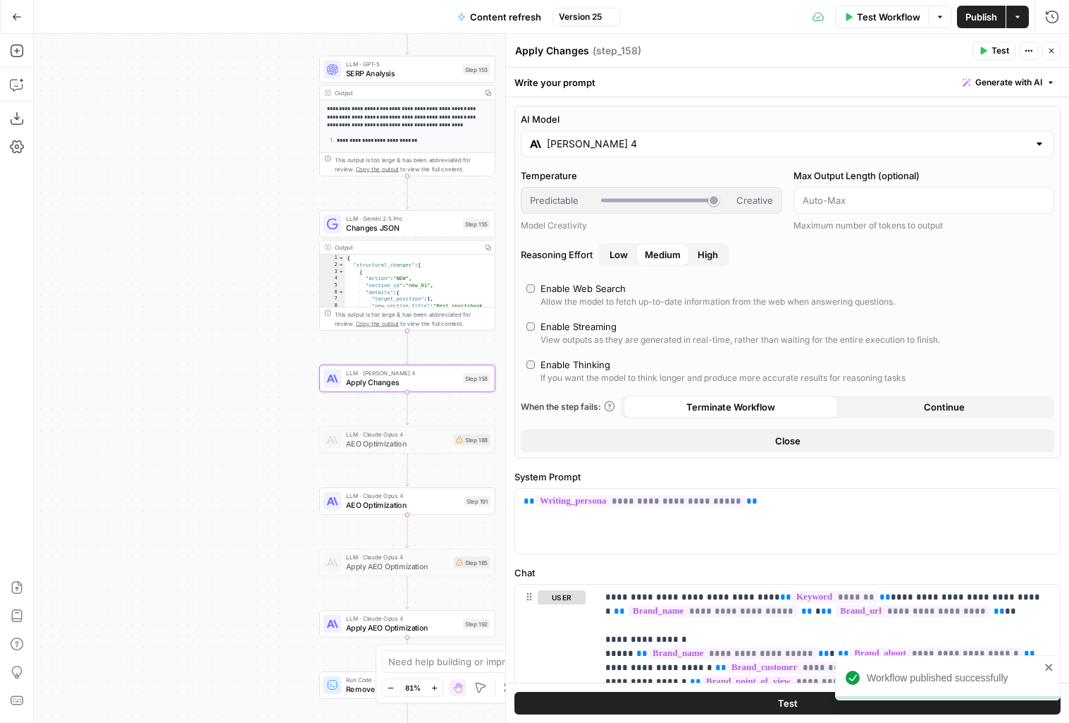
click at [1051, 48] on icon "button" at bounding box center [1052, 51] width 8 height 8
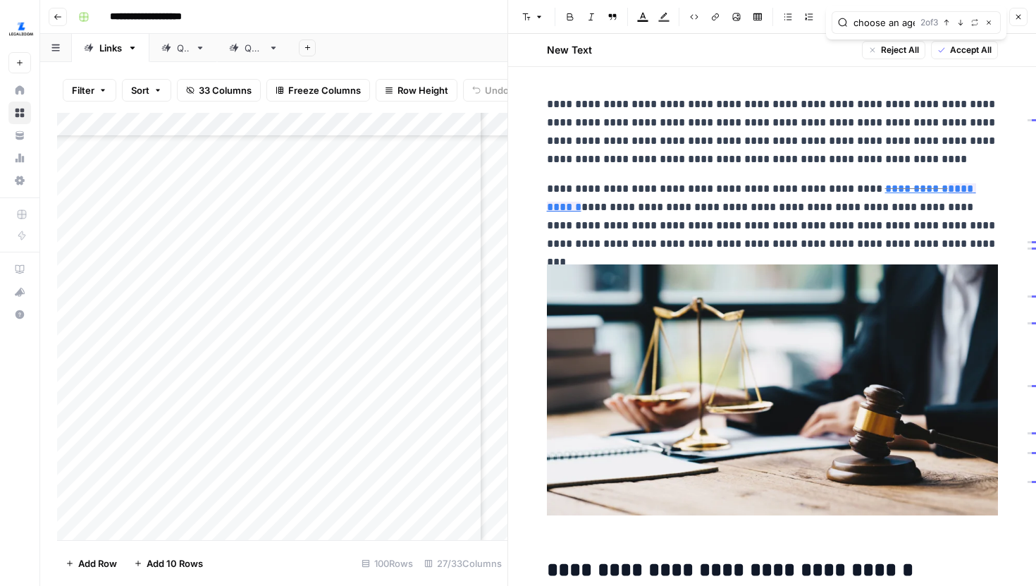
scroll to position [1090, 0]
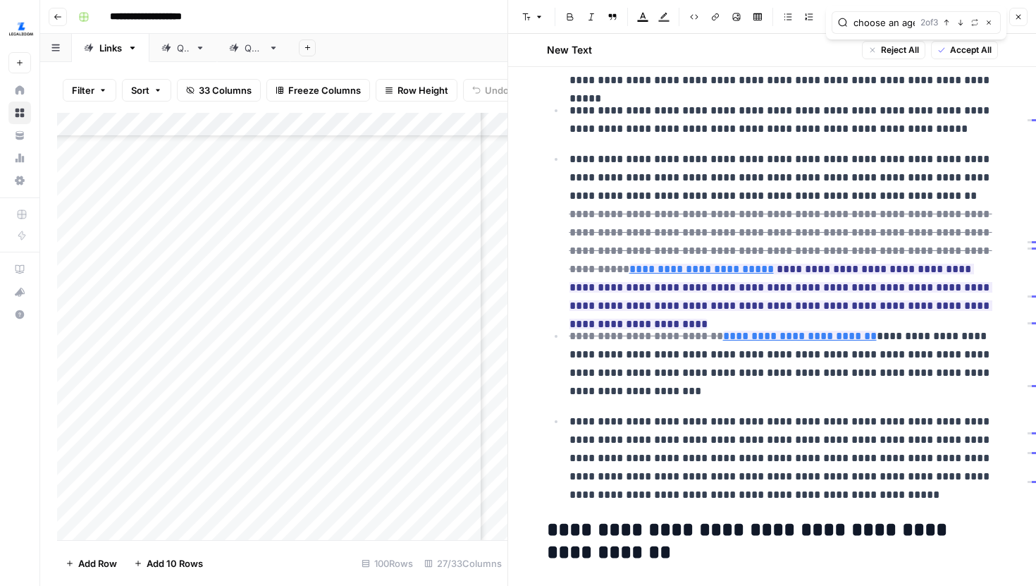
click at [1024, 20] on button "Close" at bounding box center [1018, 17] width 18 height 18
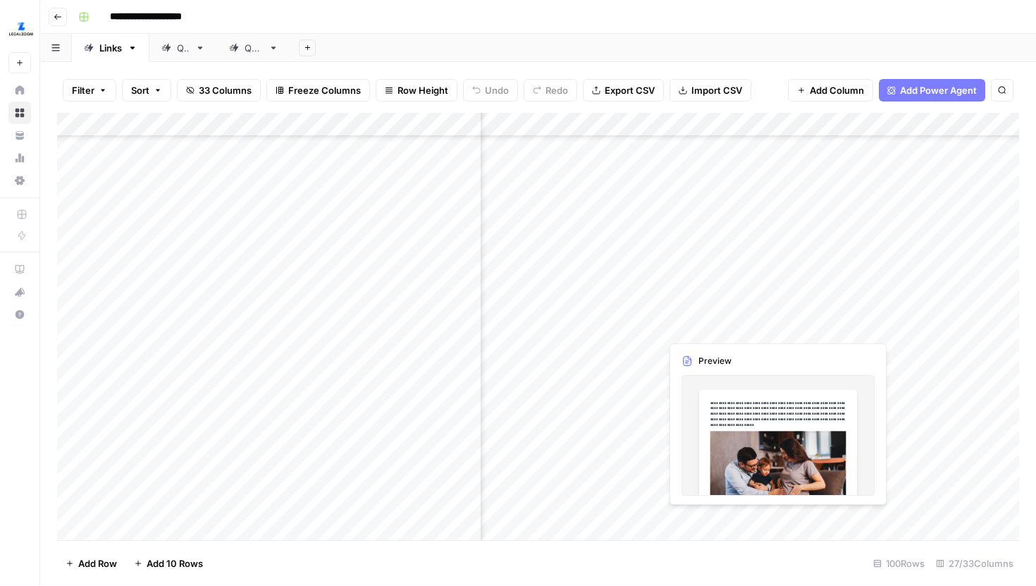
scroll to position [500, 2970]
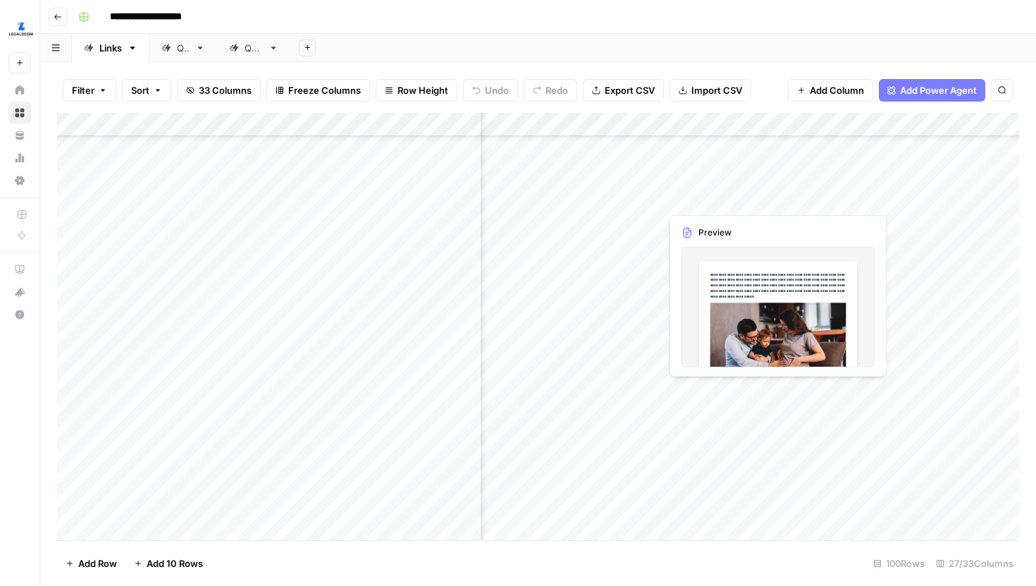
click at [849, 192] on div "Add Column" at bounding box center [538, 326] width 962 height 427
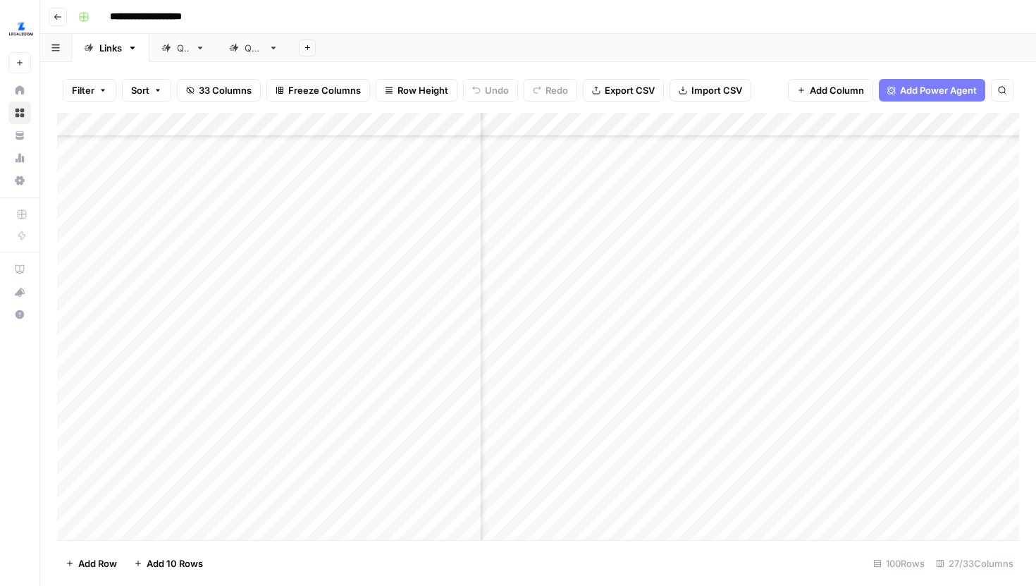
click at [868, 197] on div "Add Column" at bounding box center [538, 326] width 962 height 427
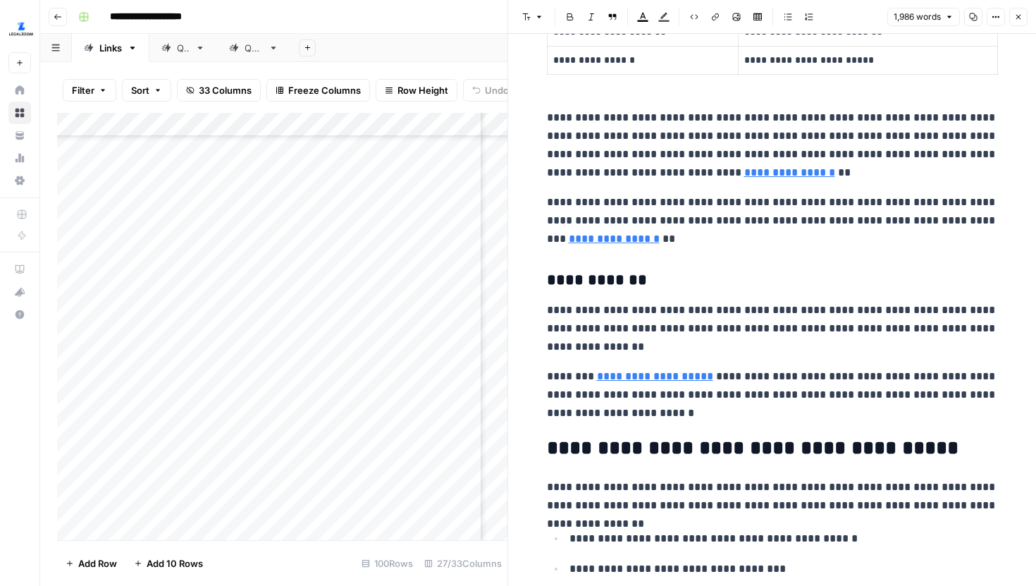
scroll to position [3901, 0]
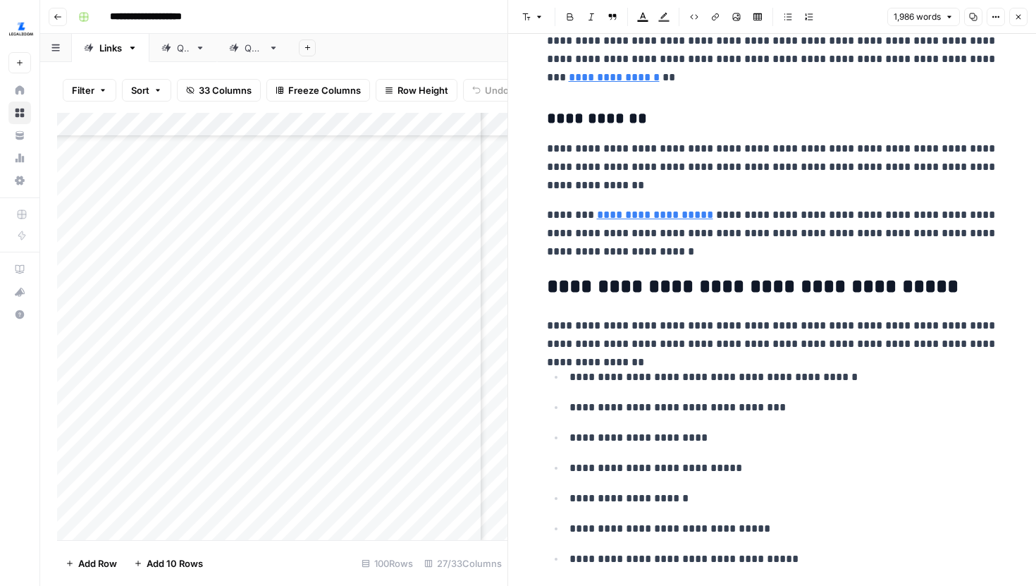
click at [1019, 23] on button "Close" at bounding box center [1018, 17] width 18 height 18
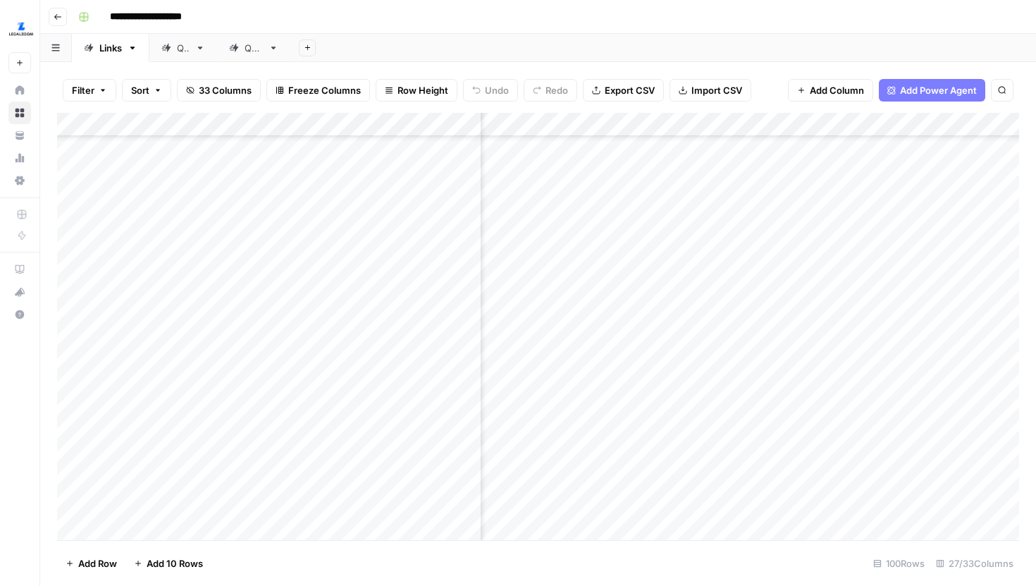
scroll to position [502, 3095]
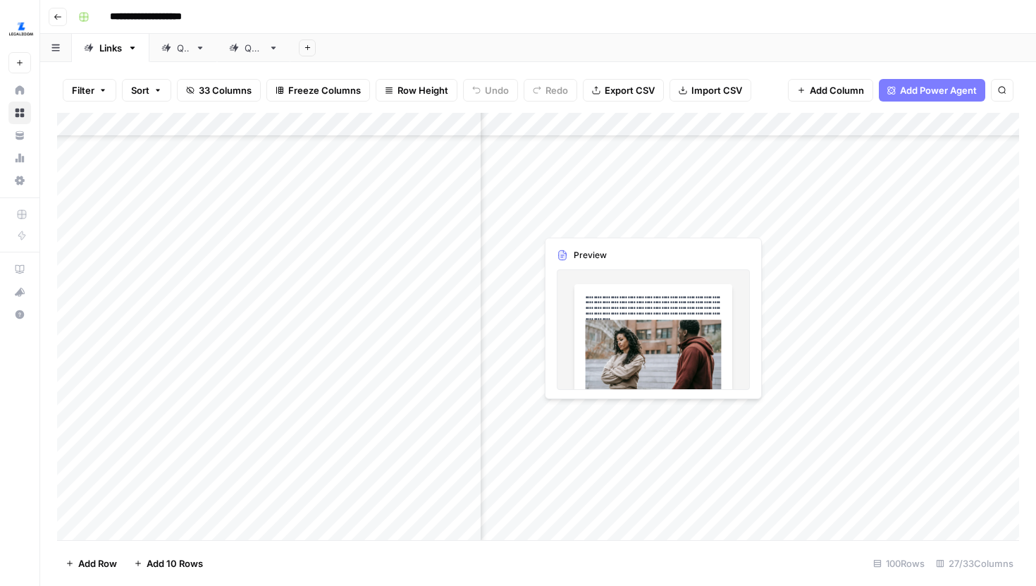
click at [726, 223] on div "Add Column" at bounding box center [538, 326] width 962 height 427
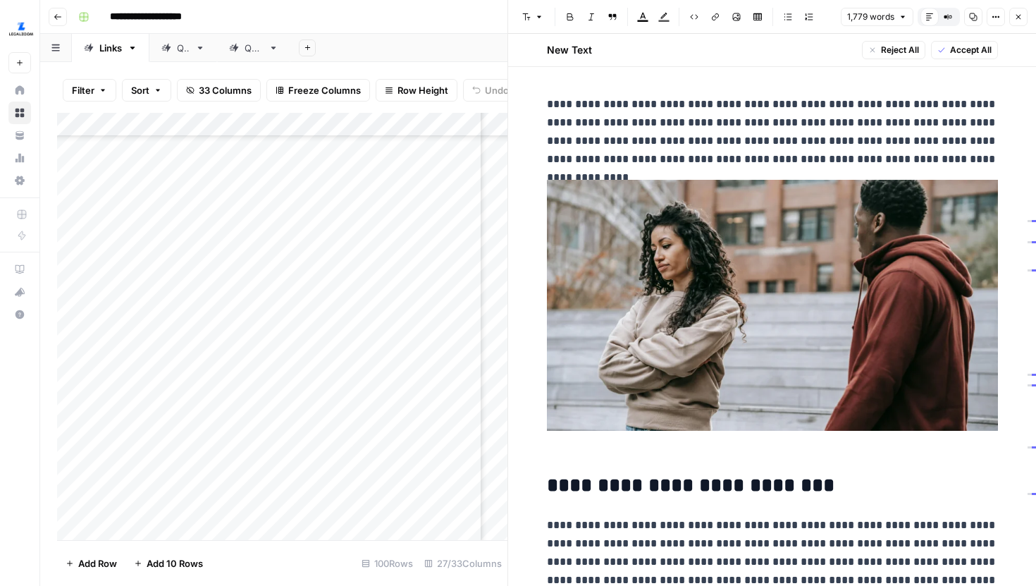
click at [802, 135] on p "**********" at bounding box center [772, 131] width 451 height 73
click at [958, 67] on icon "button" at bounding box center [960, 69] width 7 height 7
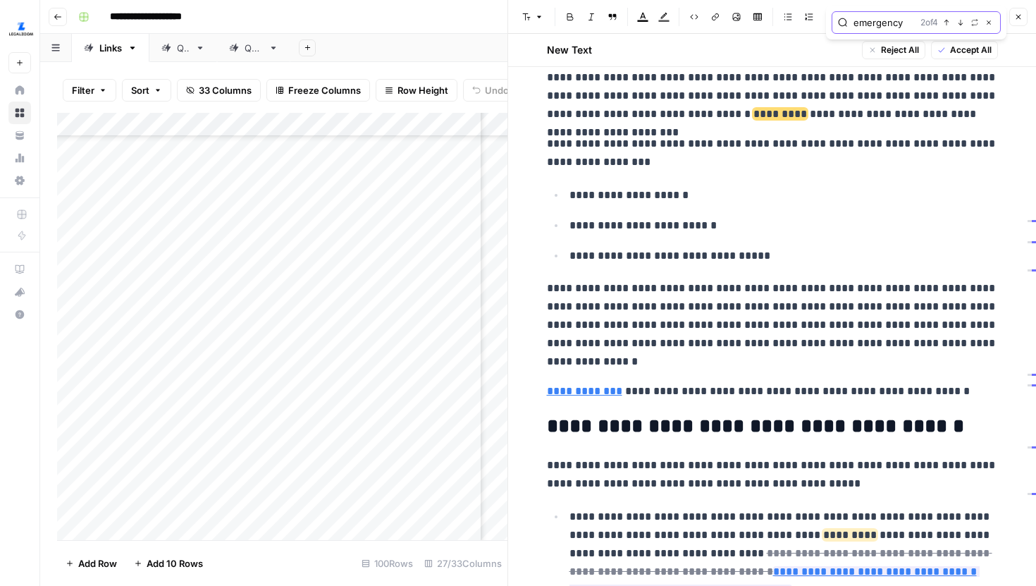
scroll to position [1062, 0]
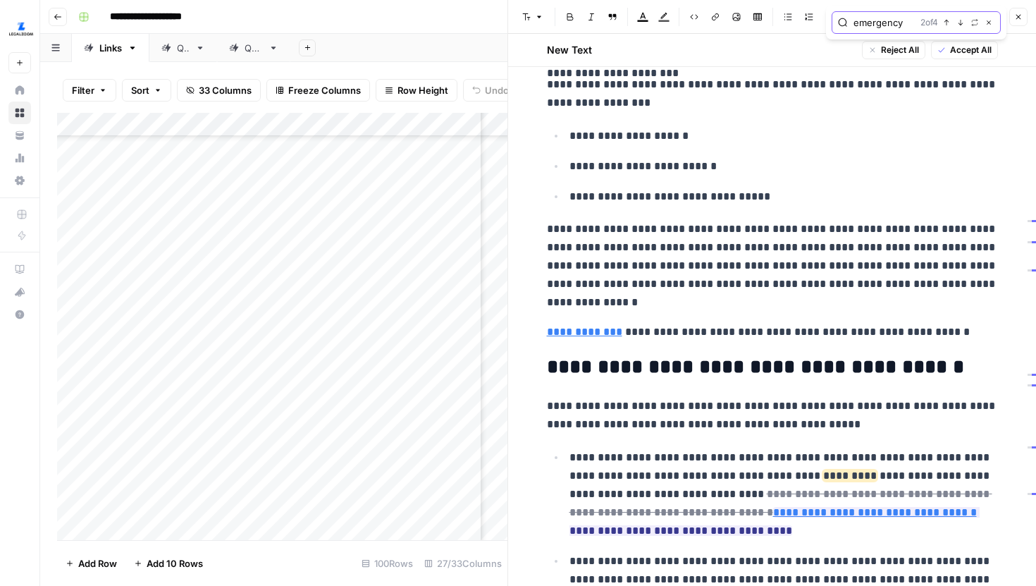
click at [904, 23] on input "emergency" at bounding box center [884, 23] width 61 height 14
type input "emergency protec"
click at [960, 21] on icon "button" at bounding box center [960, 23] width 5 height 6
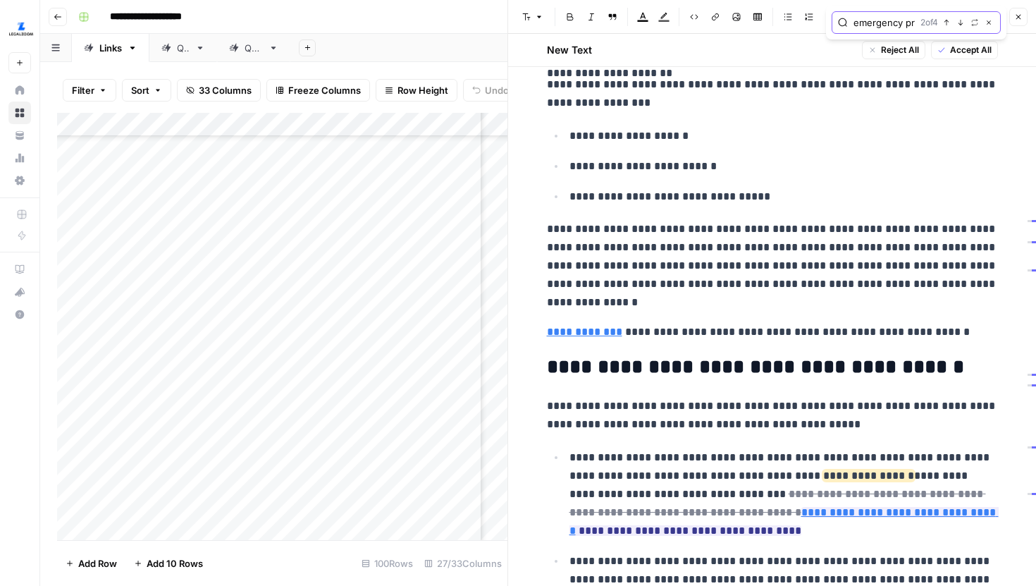
click at [960, 21] on icon "button" at bounding box center [960, 23] width 5 height 6
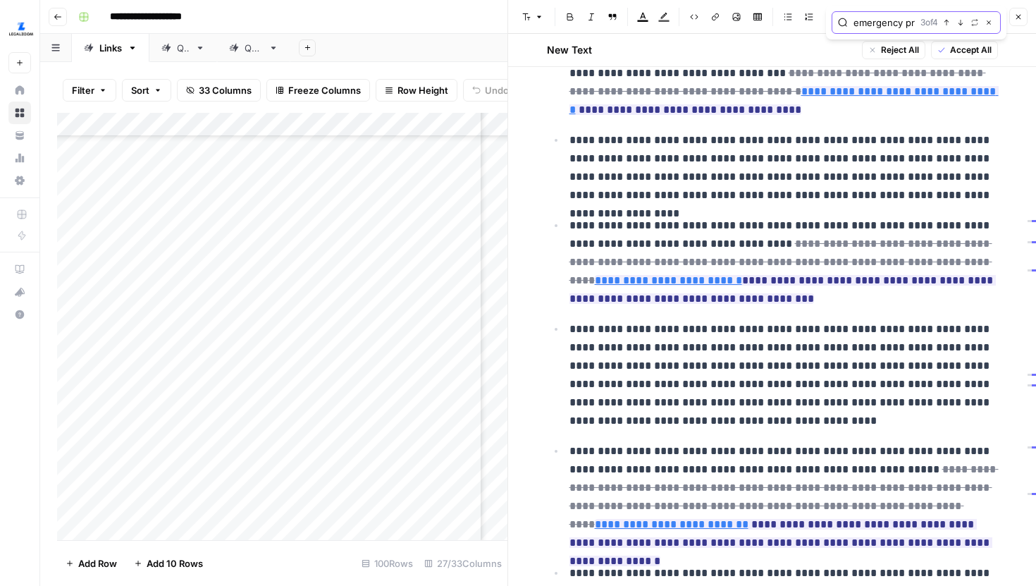
click at [960, 21] on icon "button" at bounding box center [960, 23] width 5 height 6
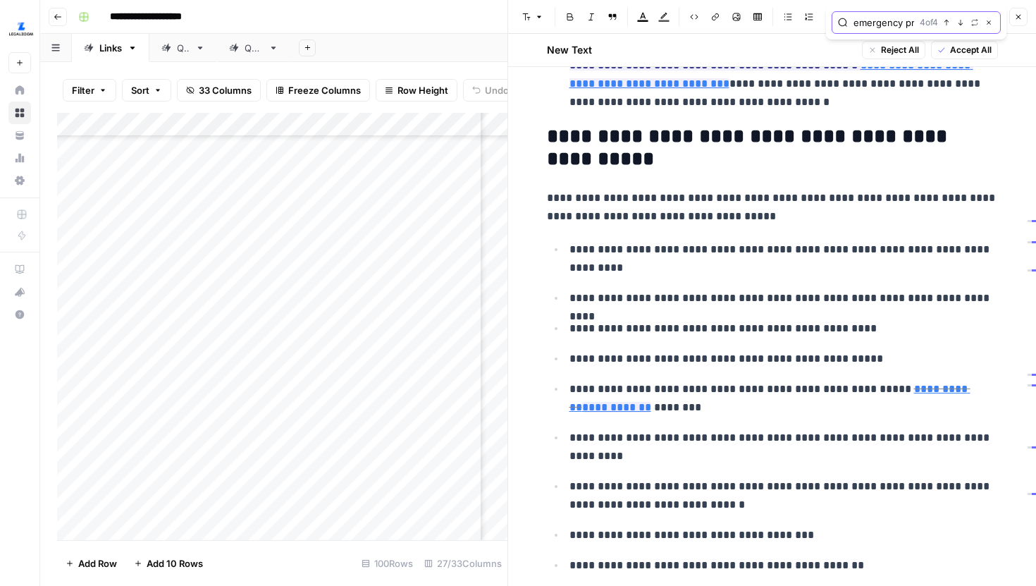
scroll to position [3923, 0]
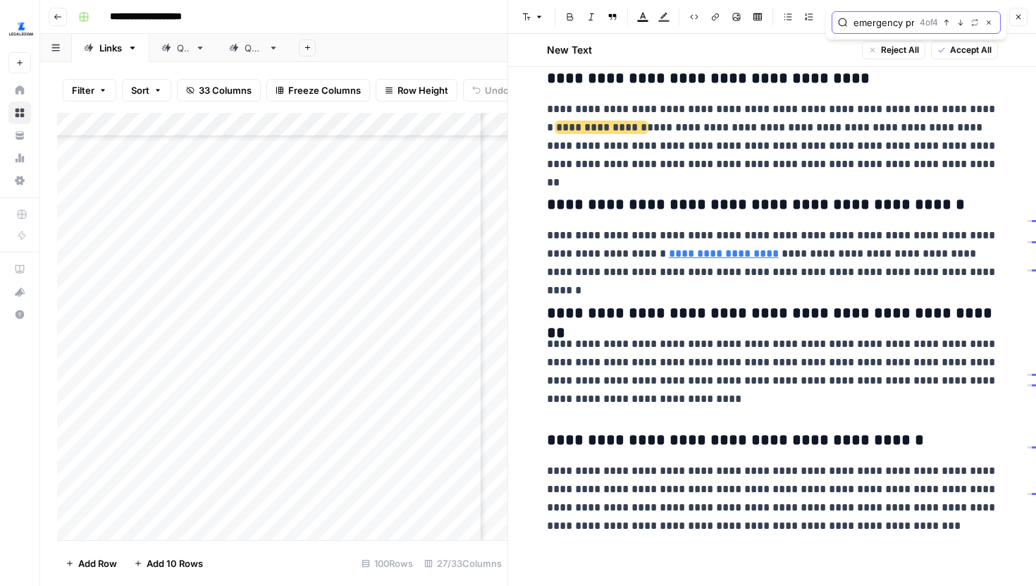
click at [960, 21] on icon "button" at bounding box center [960, 23] width 5 height 6
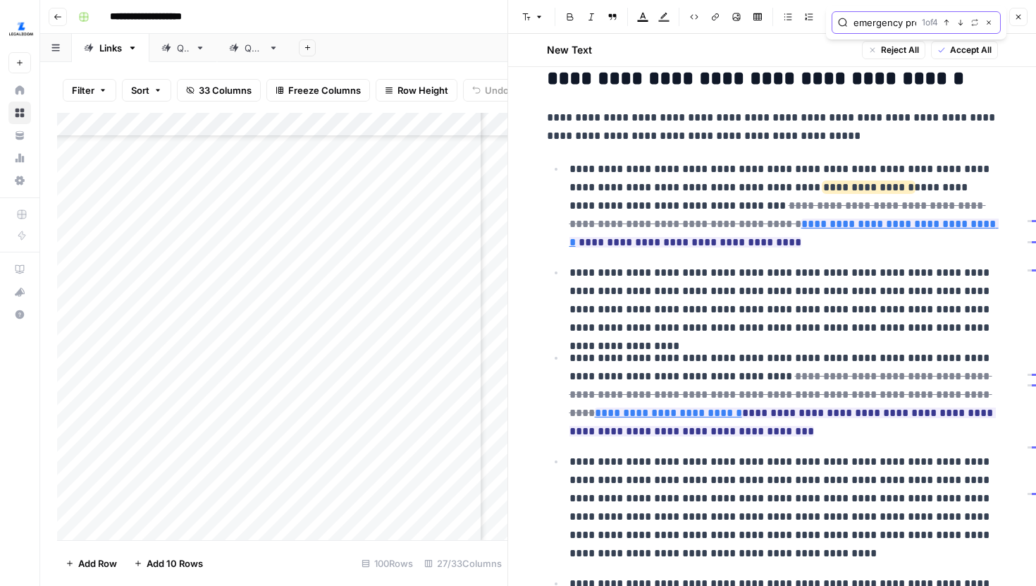
scroll to position [1351, 0]
click at [987, 25] on icon "button" at bounding box center [988, 22] width 7 height 7
click at [1022, 18] on icon "button" at bounding box center [1018, 17] width 8 height 8
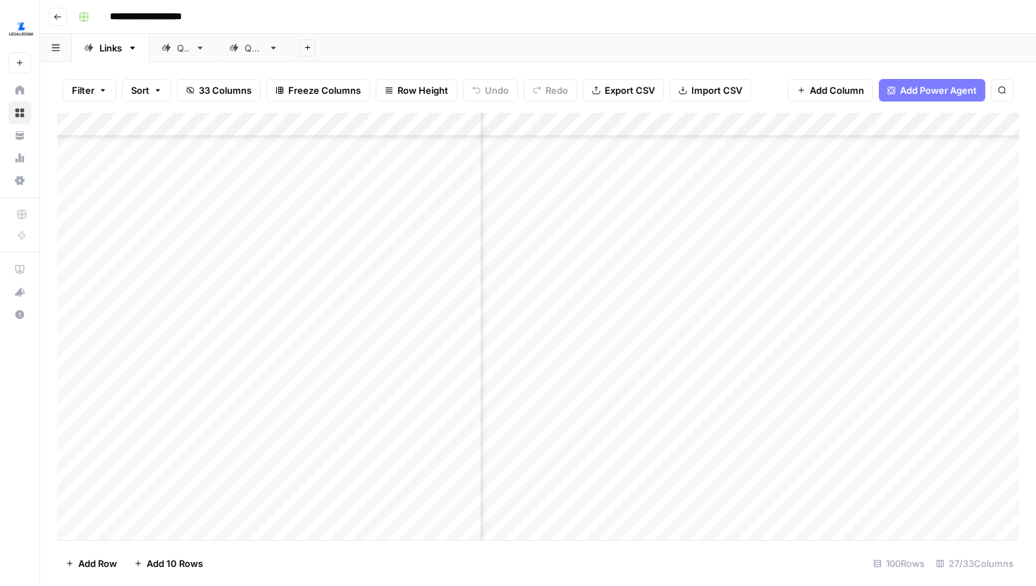
scroll to position [458, 3095]
click at [797, 292] on div "Add Column" at bounding box center [538, 326] width 962 height 427
click at [802, 293] on div "Add Column" at bounding box center [538, 326] width 962 height 427
click at [806, 425] on div "Add Column" at bounding box center [538, 326] width 962 height 427
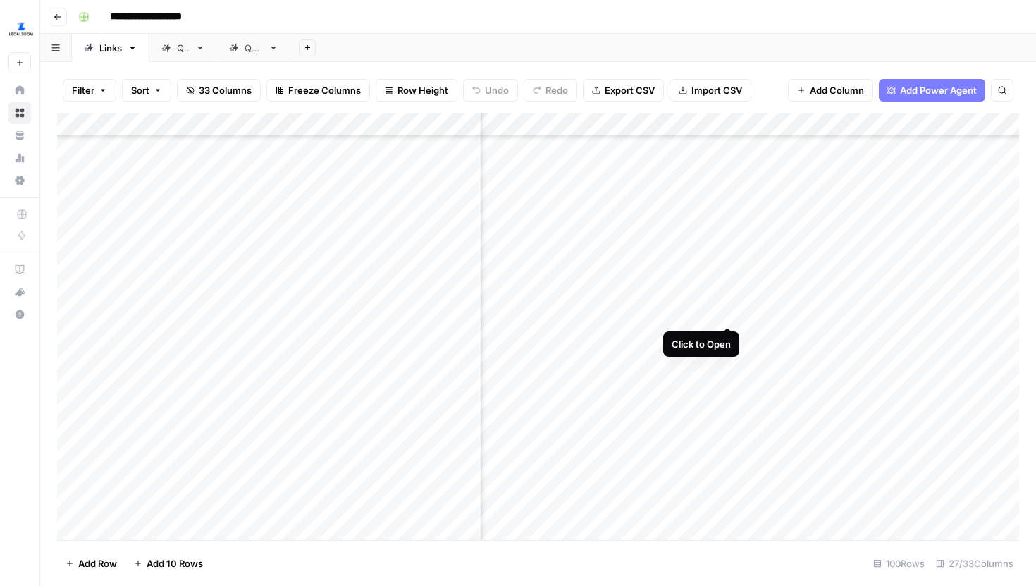
click at [725, 314] on div "Add Column" at bounding box center [538, 326] width 962 height 427
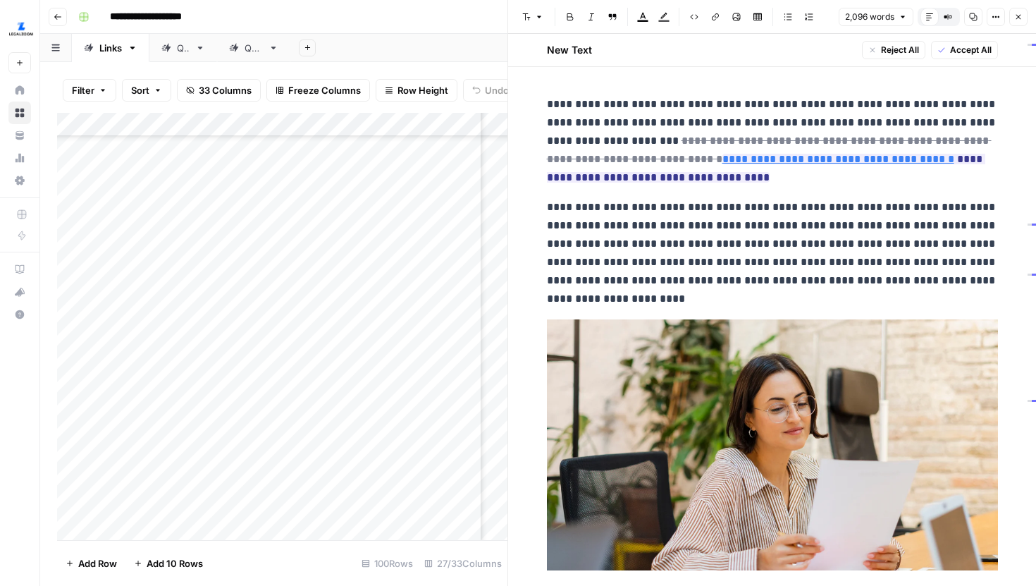
click at [1019, 18] on icon "button" at bounding box center [1019, 17] width 5 height 5
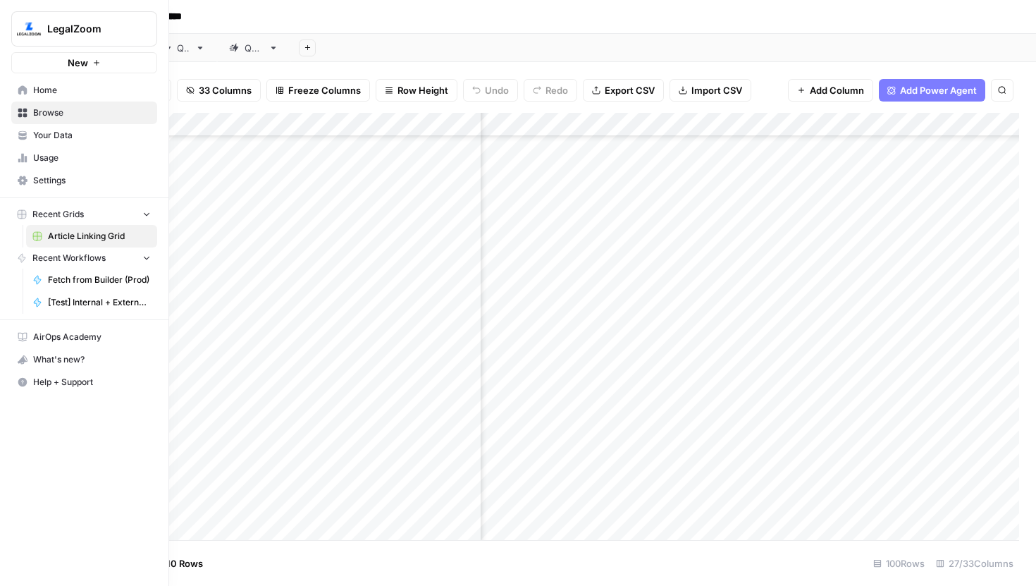
click at [53, 90] on span "Home" at bounding box center [92, 90] width 118 height 13
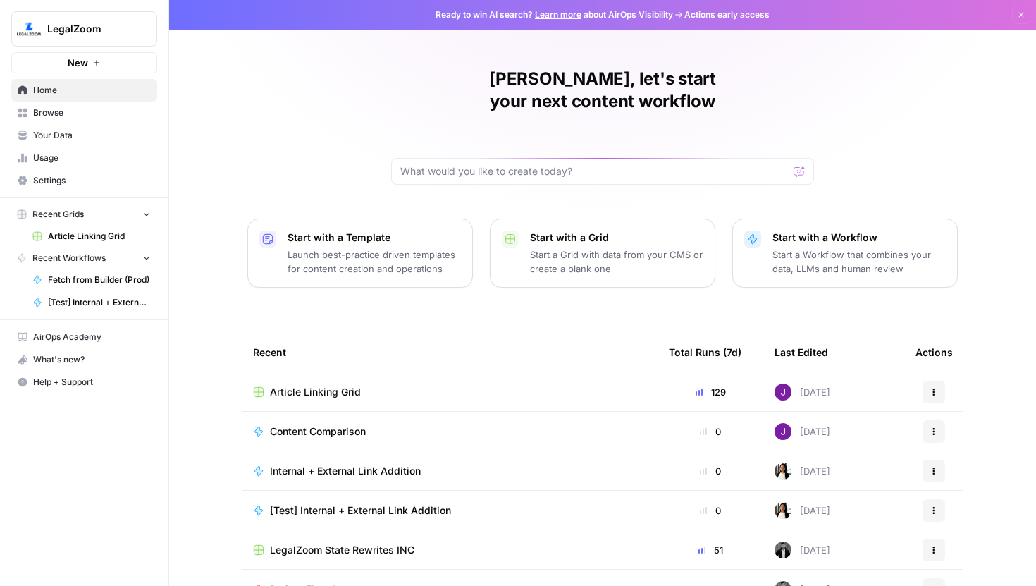
click at [81, 110] on span "Browse" at bounding box center [92, 112] width 118 height 13
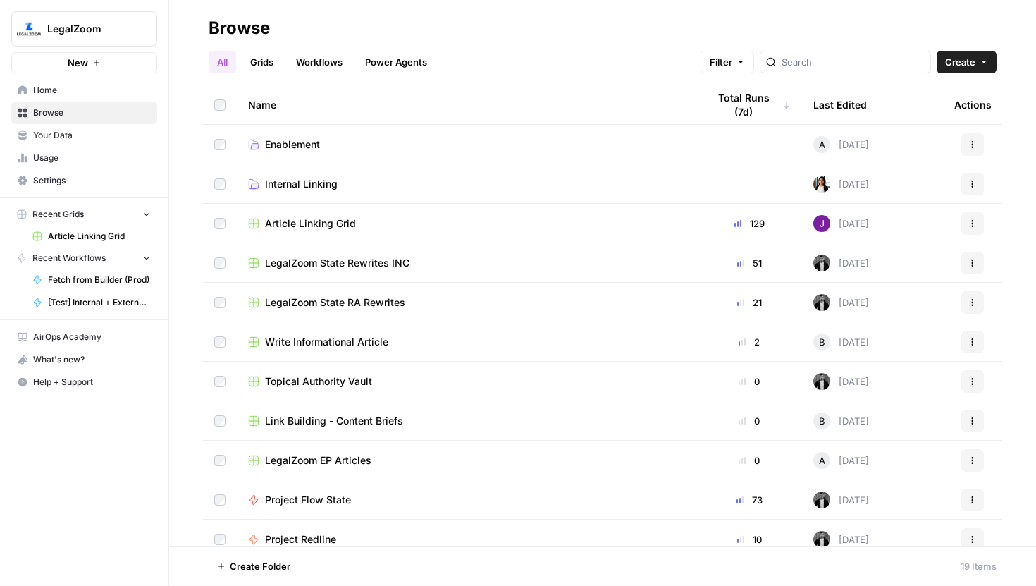
click at [266, 60] on link "Grids" at bounding box center [262, 62] width 40 height 23
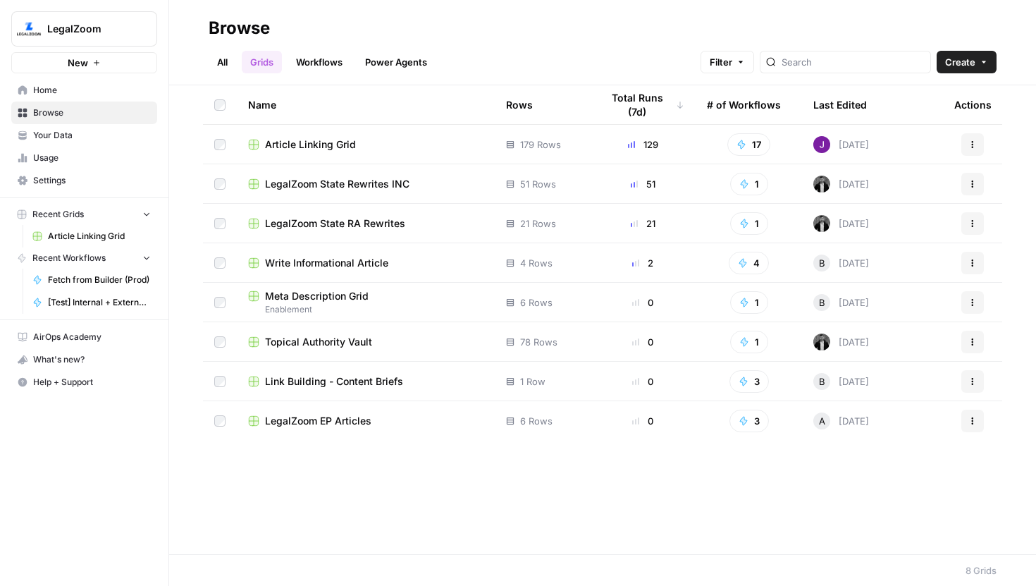
click at [330, 145] on span "Article Linking Grid" at bounding box center [310, 144] width 91 height 14
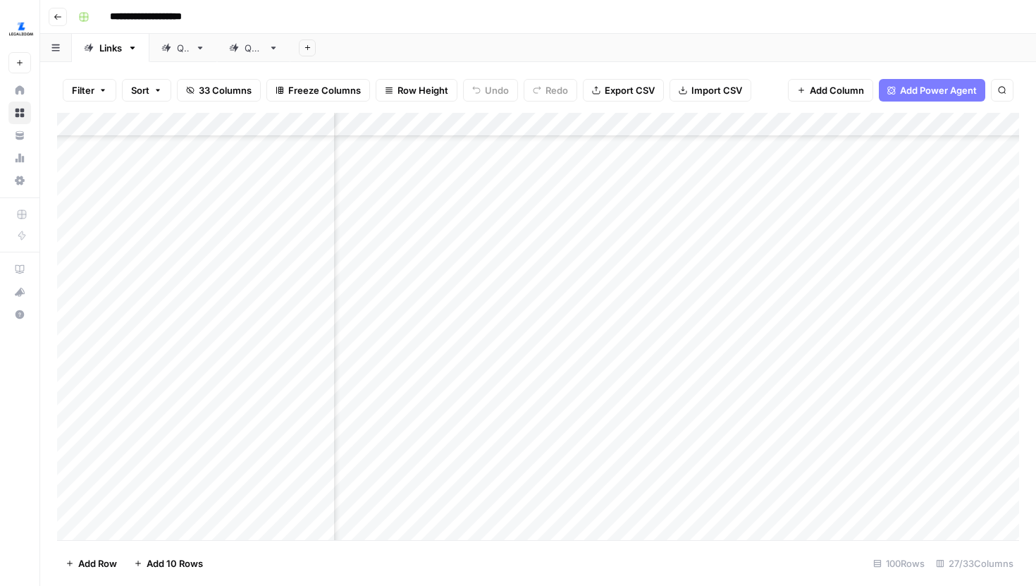
scroll to position [615, 2996]
drag, startPoint x: 513, startPoint y: 223, endPoint x: 532, endPoint y: 443, distance: 220.0
click at [532, 443] on div "Add Column" at bounding box center [538, 326] width 962 height 427
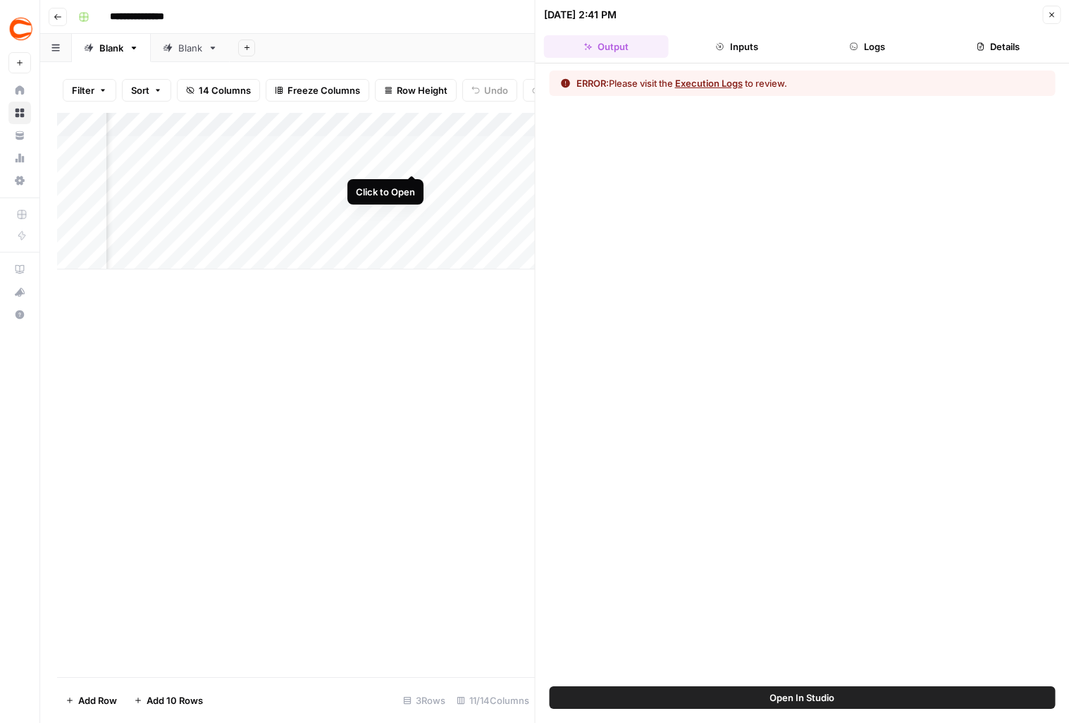
click at [426, 147] on div "Add Column" at bounding box center [296, 191] width 478 height 156
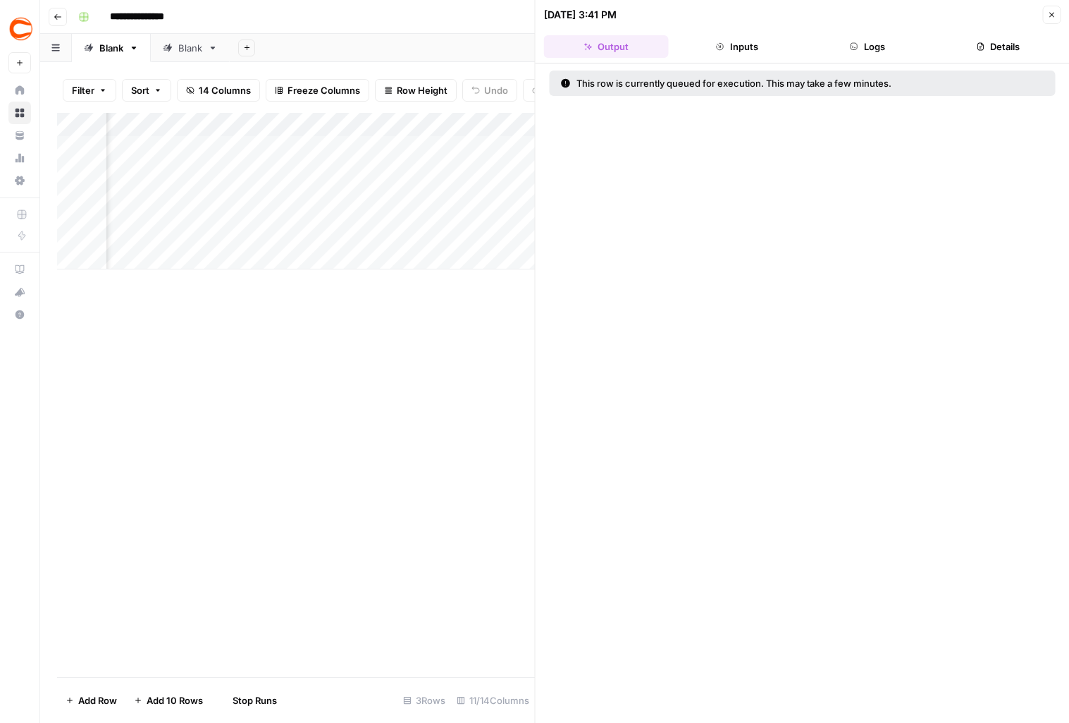
click at [1043, 18] on button "Close" at bounding box center [1052, 15] width 18 height 18
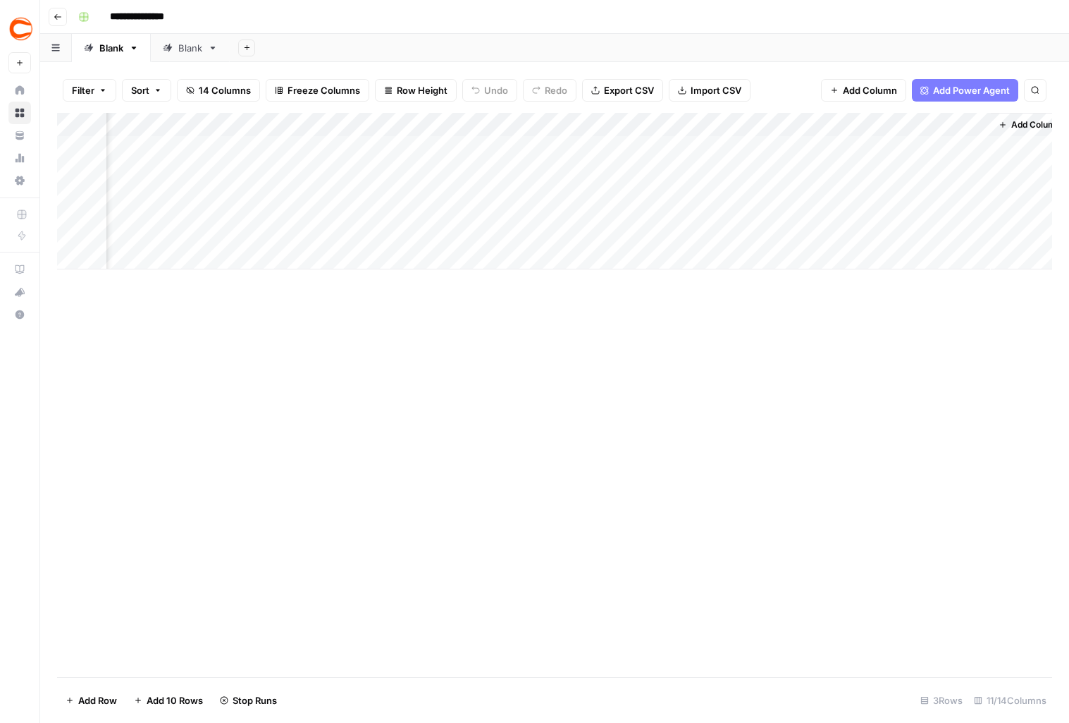
scroll to position [0, 813]
click at [428, 127] on div "Add Column" at bounding box center [554, 191] width 995 height 156
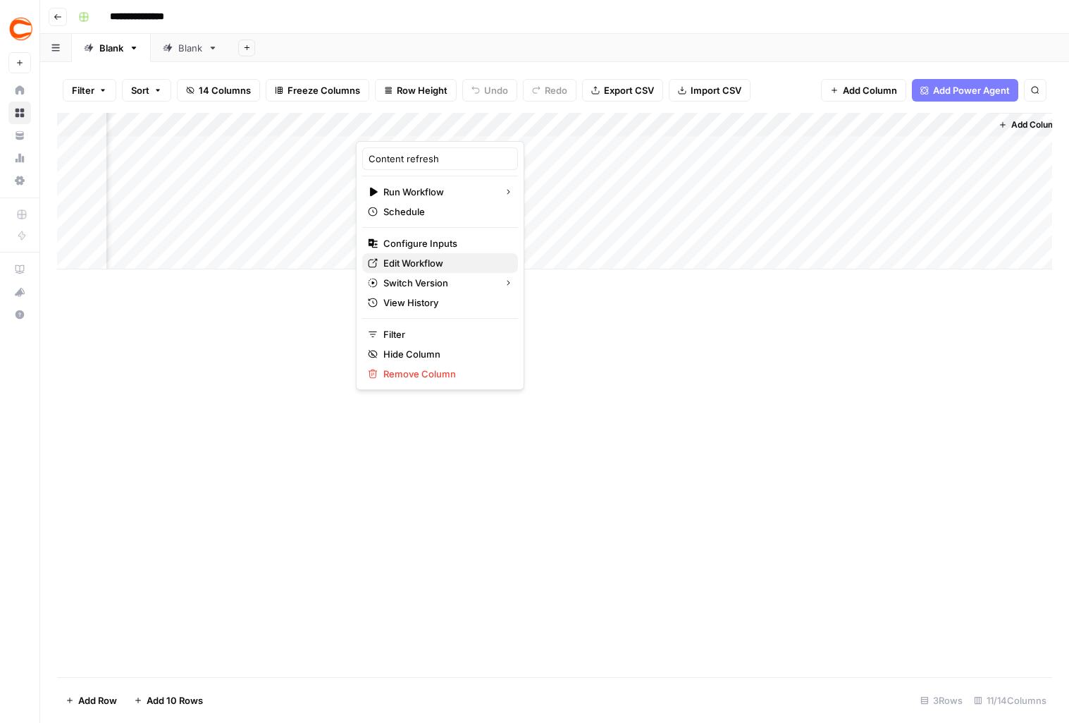
click at [411, 257] on span "Edit Workflow" at bounding box center [444, 263] width 123 height 14
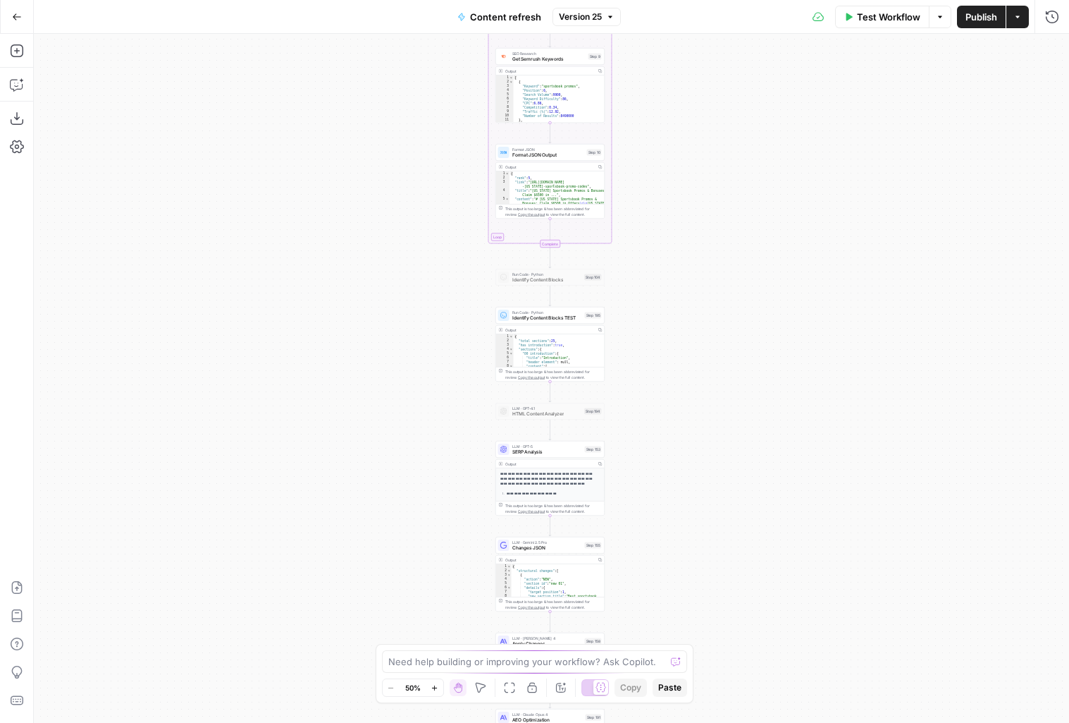
drag, startPoint x: 790, startPoint y: 313, endPoint x: 737, endPoint y: 473, distance: 168.5
click at [737, 473] on div "true false true false true false Workflow Set Inputs Inputs Google Search Perfo…" at bounding box center [552, 378] width 1036 height 689
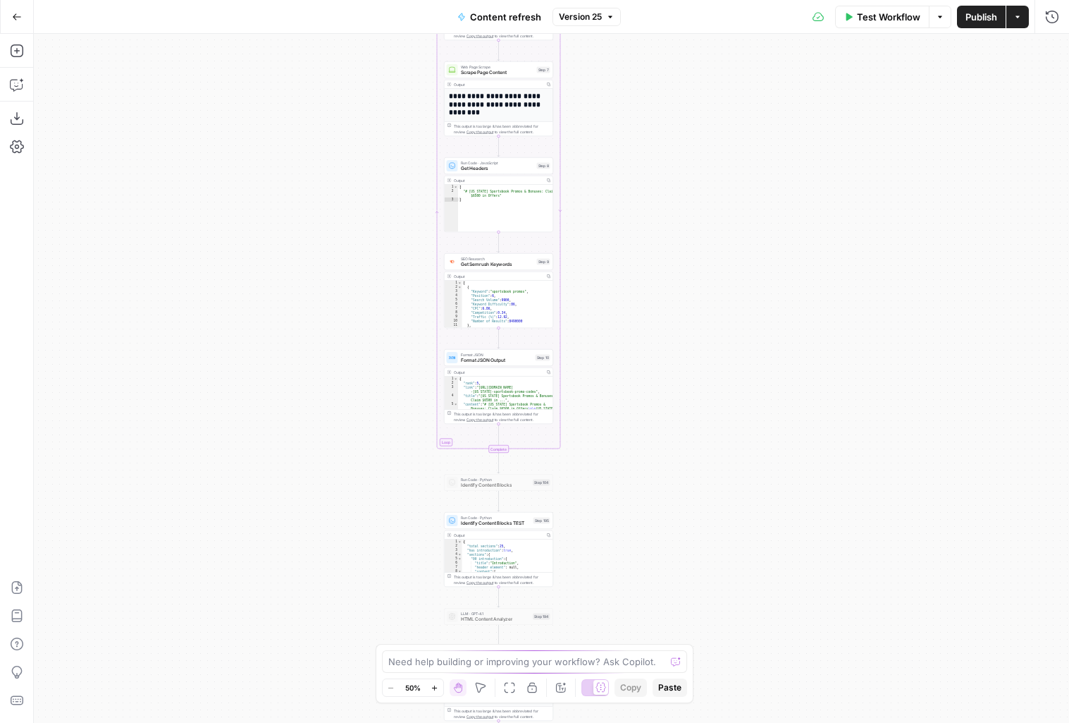
drag, startPoint x: 644, startPoint y: 190, endPoint x: 629, endPoint y: 468, distance: 278.2
click at [629, 468] on div "true false true false true false Workflow Set Inputs Inputs Google Search Perfo…" at bounding box center [552, 378] width 1036 height 689
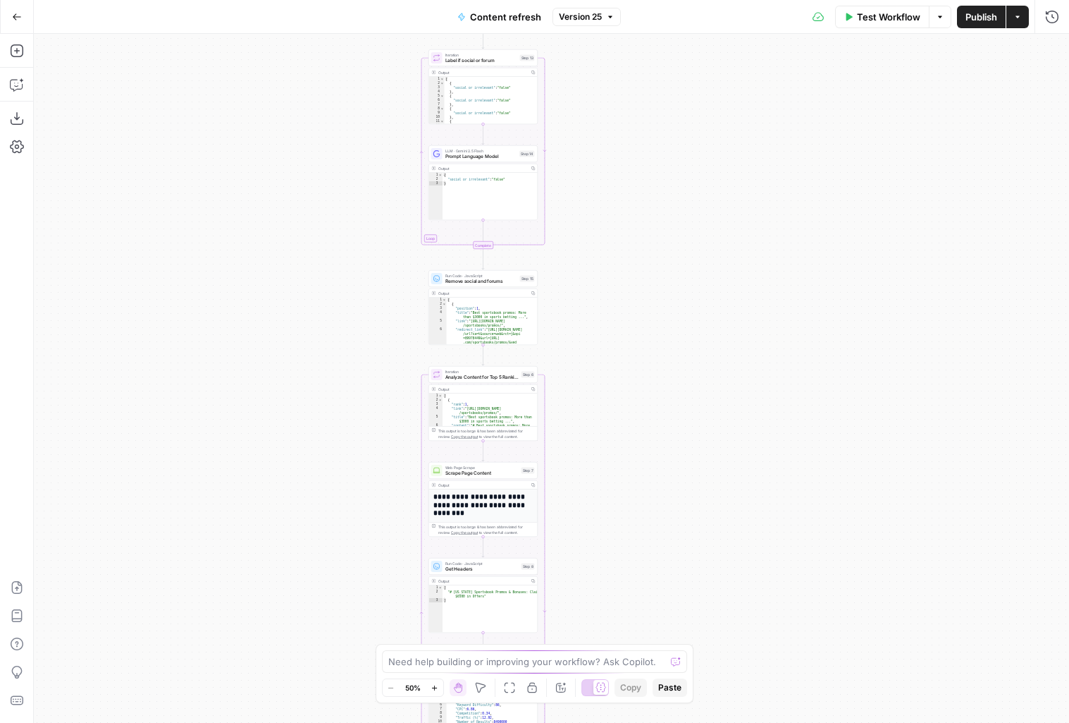
drag, startPoint x: 659, startPoint y: 276, endPoint x: 659, endPoint y: 504, distance: 227.7
click at [659, 504] on div "true false true false true false Workflow Set Inputs Inputs Google Search Perfo…" at bounding box center [552, 378] width 1036 height 689
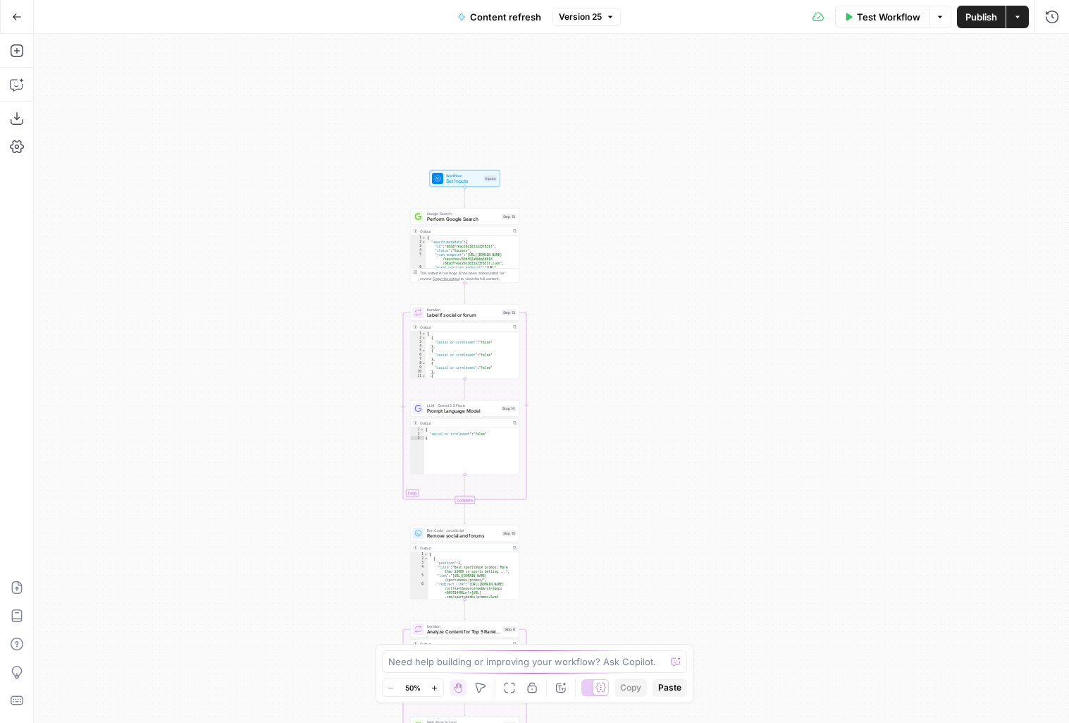
drag, startPoint x: 677, startPoint y: 329, endPoint x: 637, endPoint y: 111, distance: 222.3
click at [636, 113] on div "true false true false true false Workflow Set Inputs Inputs Google Search Perfo…" at bounding box center [552, 378] width 1036 height 689
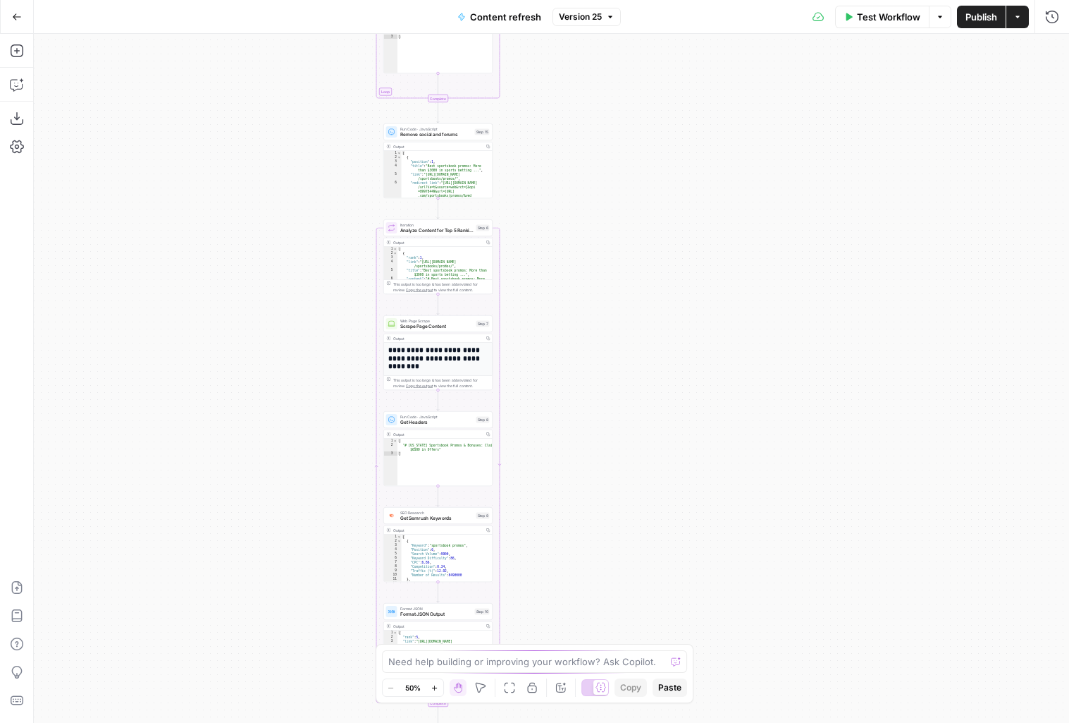
drag, startPoint x: 627, startPoint y: 482, endPoint x: 627, endPoint y: 307, distance: 175.5
click at [627, 307] on div "true false true false true false Workflow Set Inputs Inputs Google Search Perfo…" at bounding box center [552, 378] width 1036 height 689
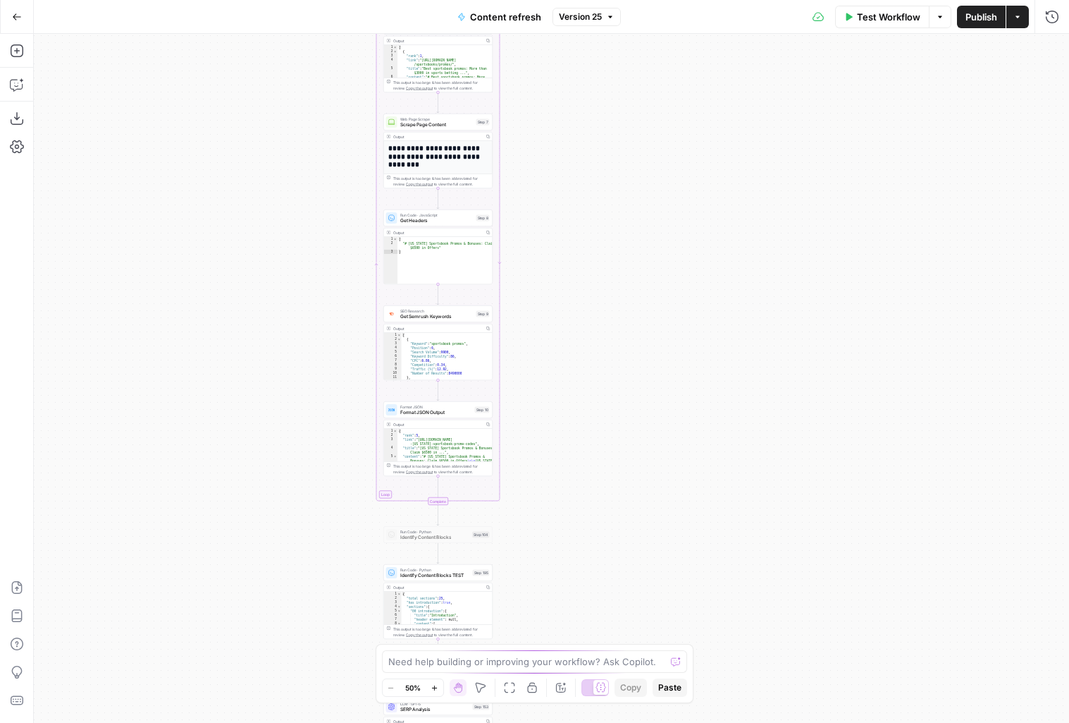
drag, startPoint x: 620, startPoint y: 486, endPoint x: 620, endPoint y: 245, distance: 241.8
click at [620, 245] on div "true false true false true false Workflow Set Inputs Inputs Google Search Perfo…" at bounding box center [552, 378] width 1036 height 689
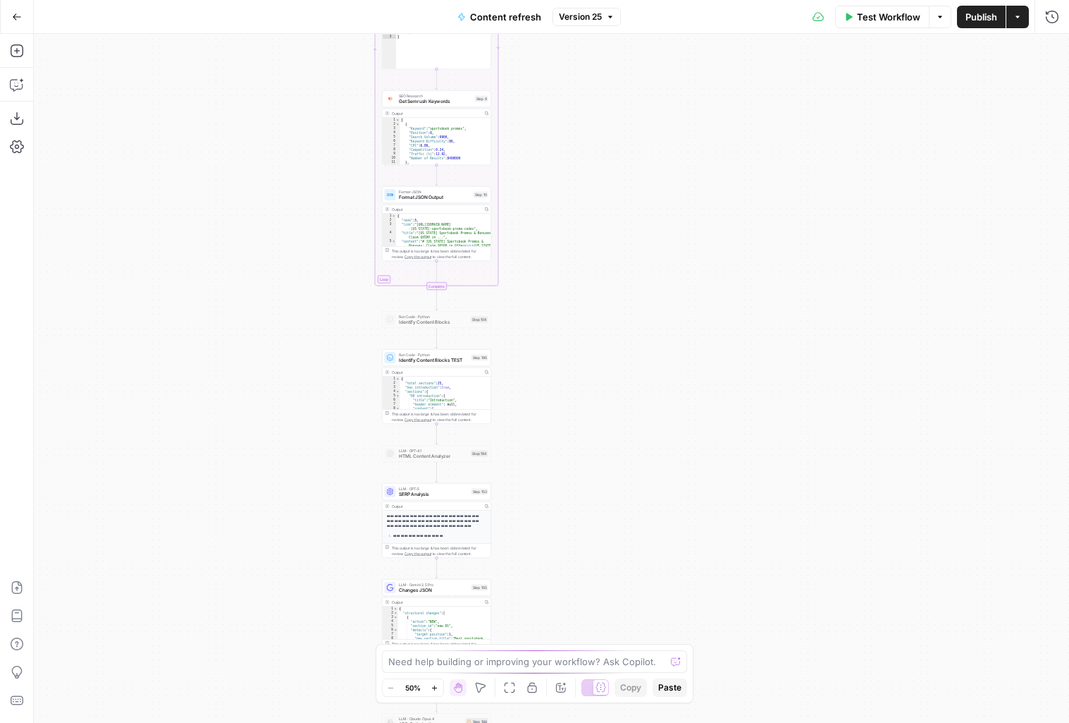
drag, startPoint x: 609, startPoint y: 522, endPoint x: 611, endPoint y: 431, distance: 91.7
click at [610, 434] on div "true false true false true false Workflow Set Inputs Inputs Google Search Perfo…" at bounding box center [552, 378] width 1036 height 689
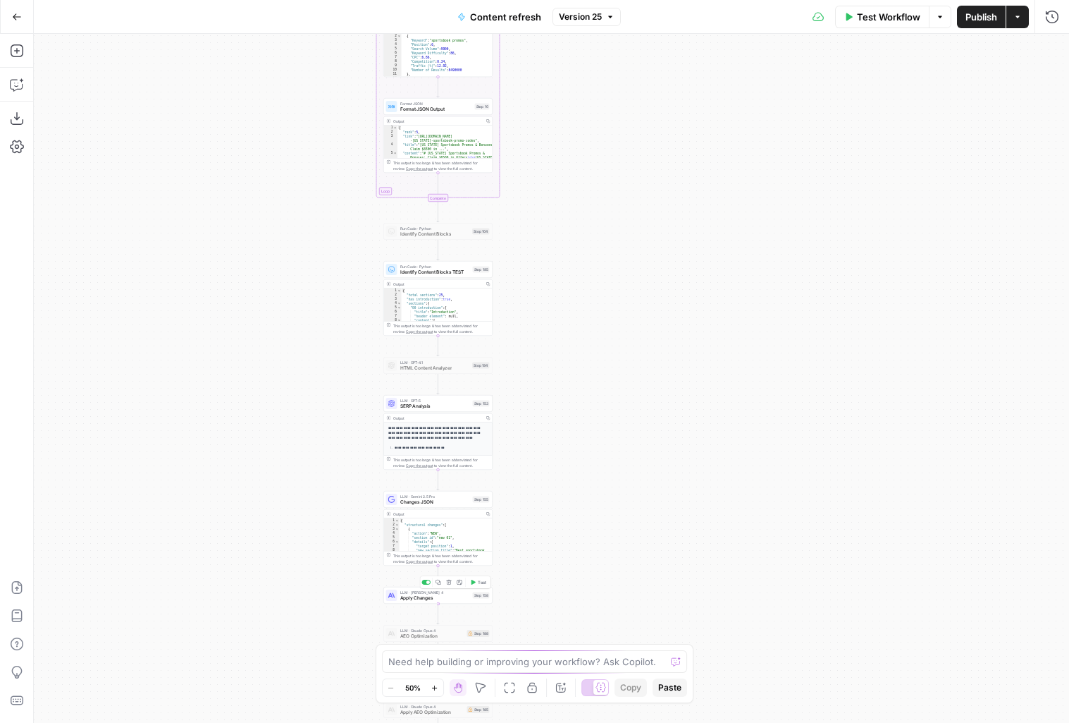
click at [451, 601] on div "LLM · [PERSON_NAME] 4 Apply Changes Step 158 Copy step Delete step Add Note Test" at bounding box center [437, 594] width 109 height 17
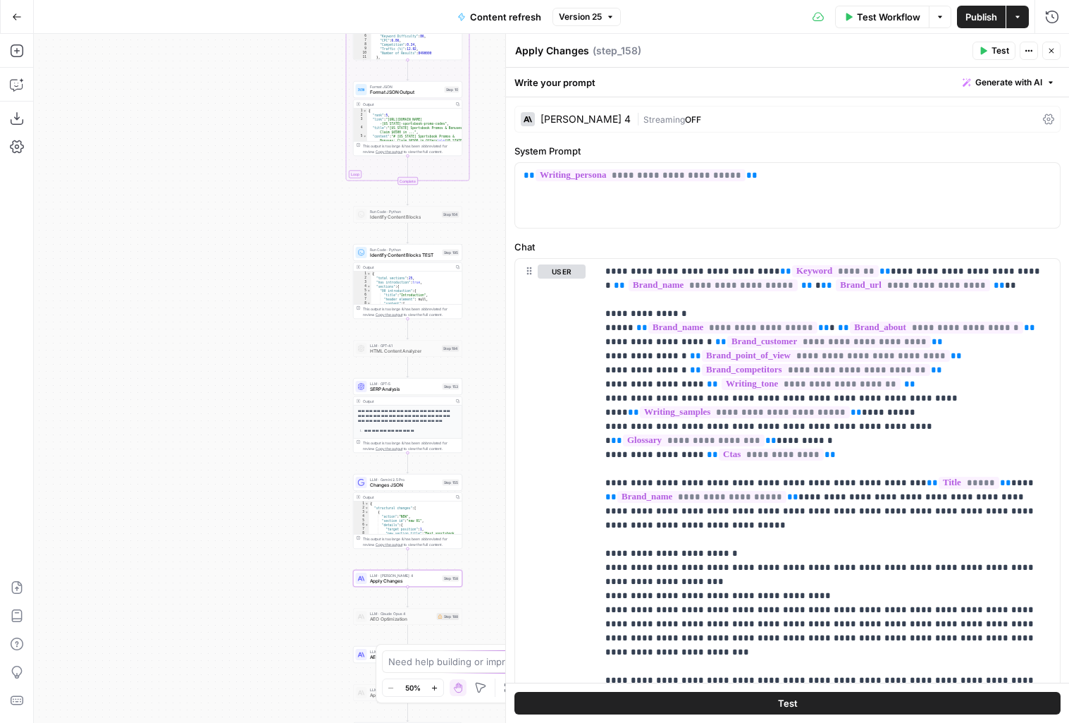
drag, startPoint x: 283, startPoint y: 509, endPoint x: 230, endPoint y: 423, distance: 101.0
click at [230, 425] on div "true false false true false true Workflow Set Inputs Inputs Google Search Perfo…" at bounding box center [552, 378] width 1036 height 689
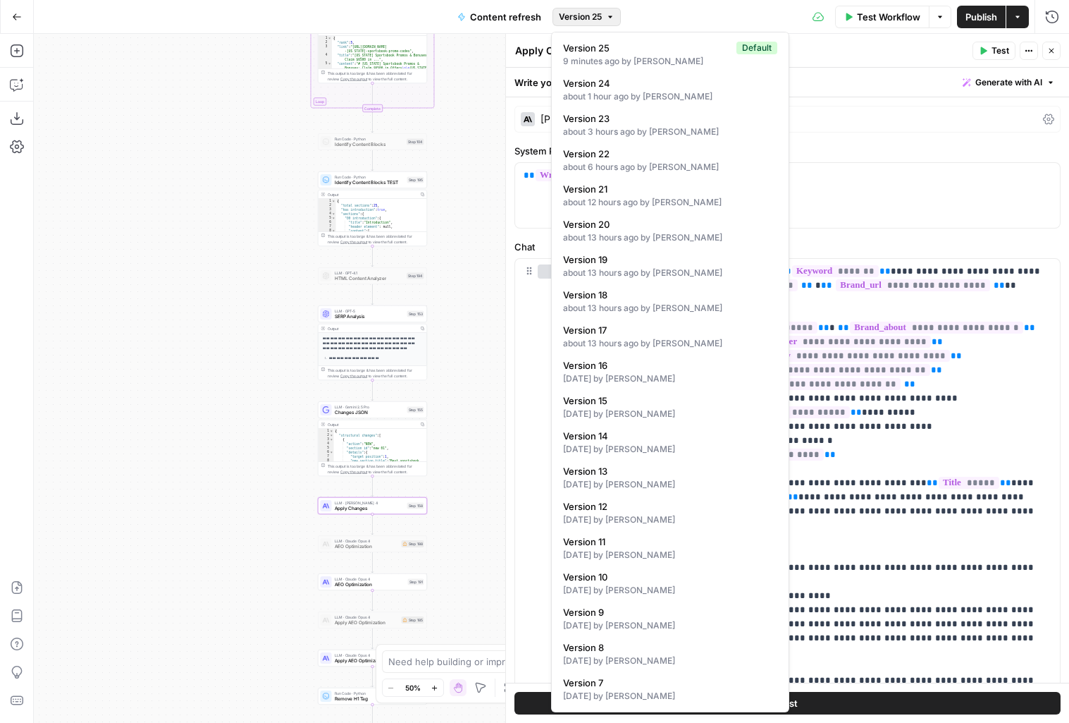
click at [555, 16] on button "Version 25" at bounding box center [587, 17] width 68 height 18
click at [622, 93] on div "about 1 hour ago by [PERSON_NAME]" at bounding box center [670, 96] width 214 height 13
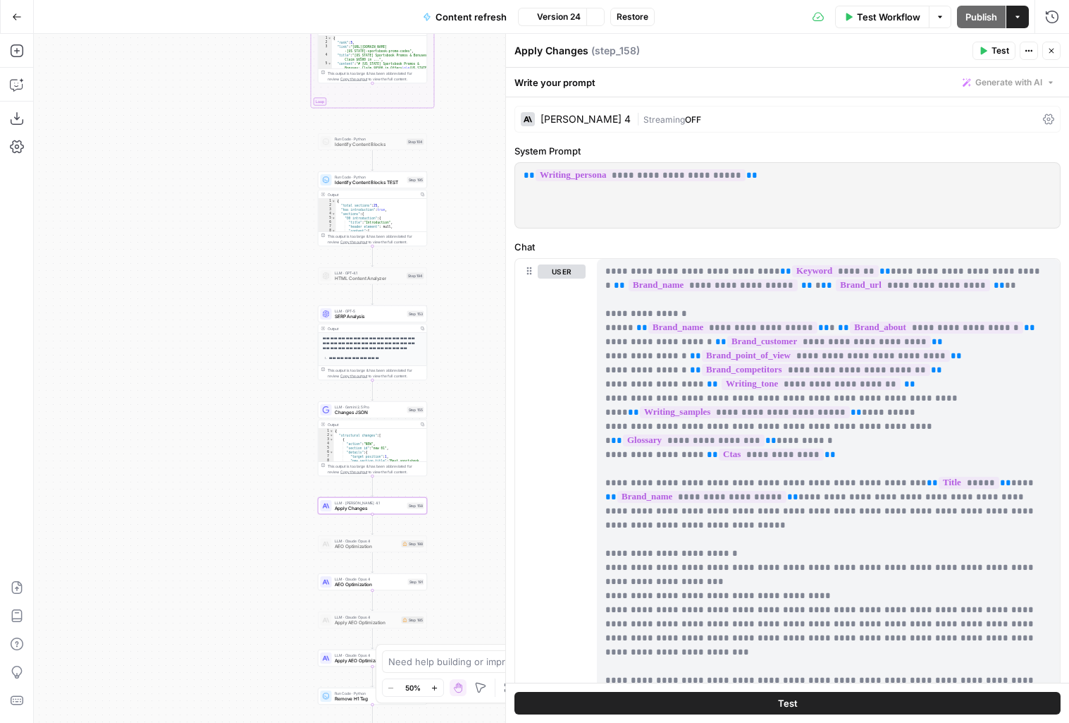
click at [590, 145] on label "System Prompt" at bounding box center [788, 151] width 546 height 14
click at [605, 111] on div "[PERSON_NAME] Opus 4.1 | Streaming OFF" at bounding box center [788, 119] width 546 height 27
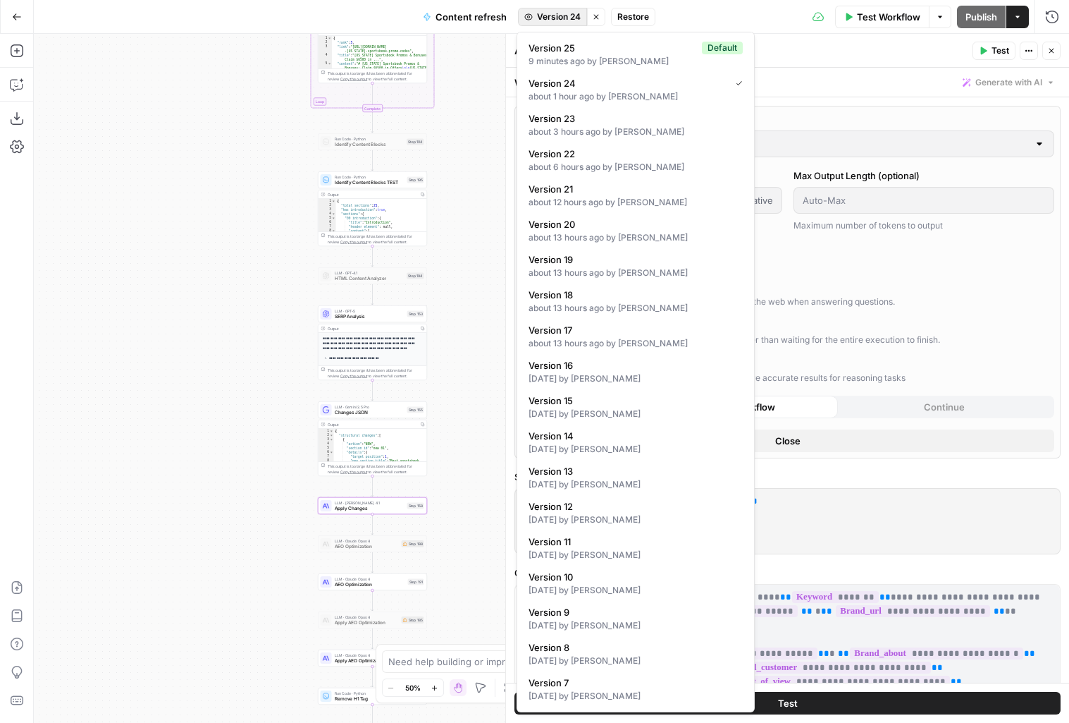
click at [563, 8] on button "Version 24" at bounding box center [552, 17] width 69 height 18
click at [566, 63] on div "9 minutes ago by [PERSON_NAME]" at bounding box center [636, 61] width 214 height 13
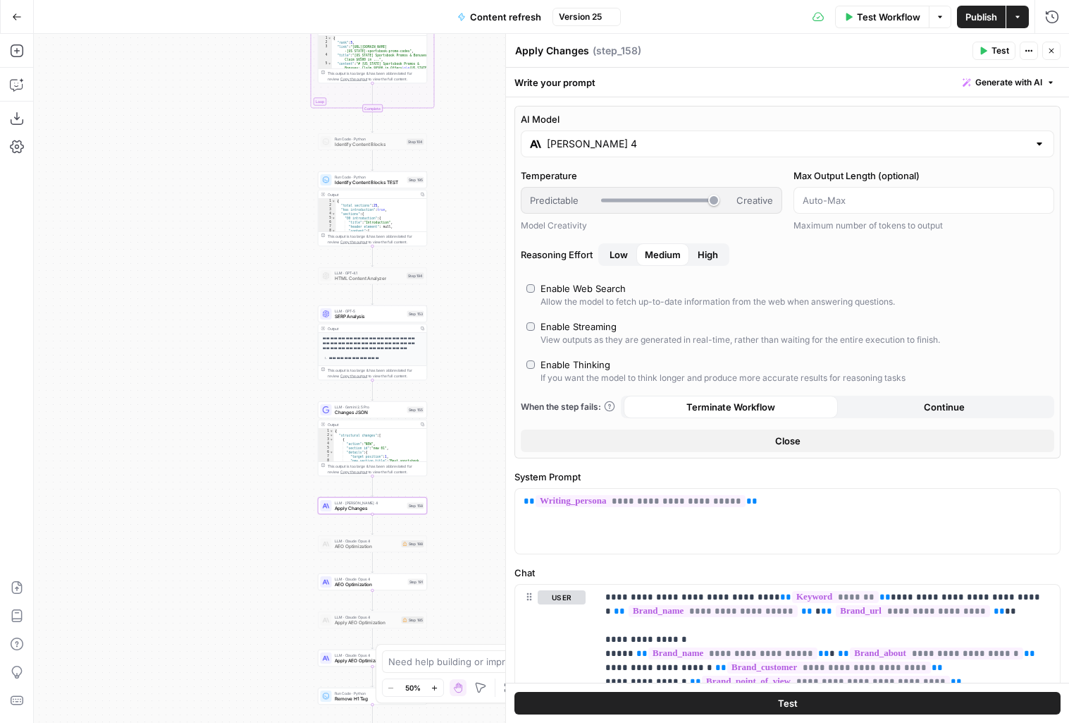
type input "[PERSON_NAME] 4"
